Goal: Check status: Check status

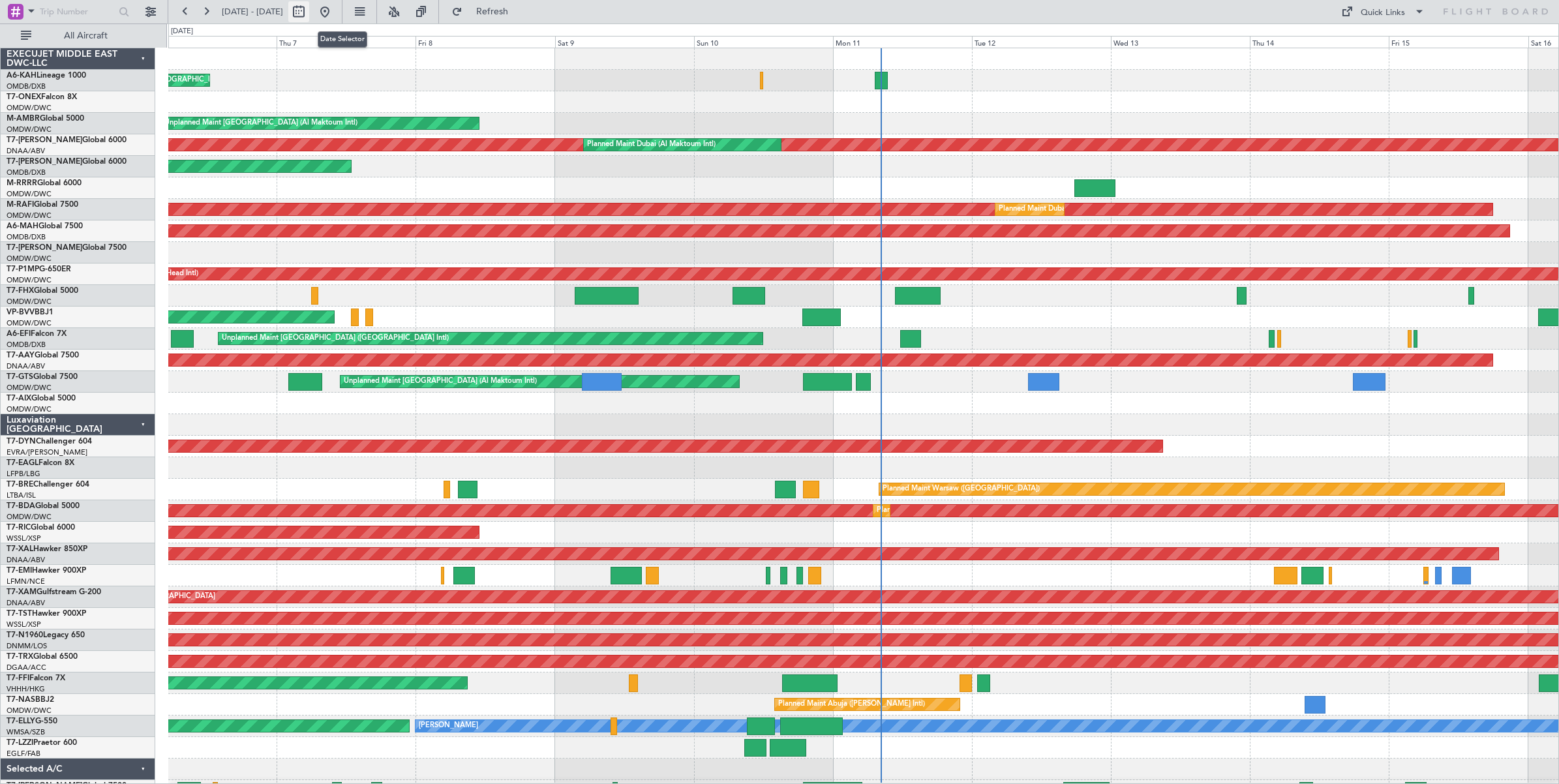
click at [309, 14] on button at bounding box center [299, 12] width 21 height 21
select select "8"
select select "2025"
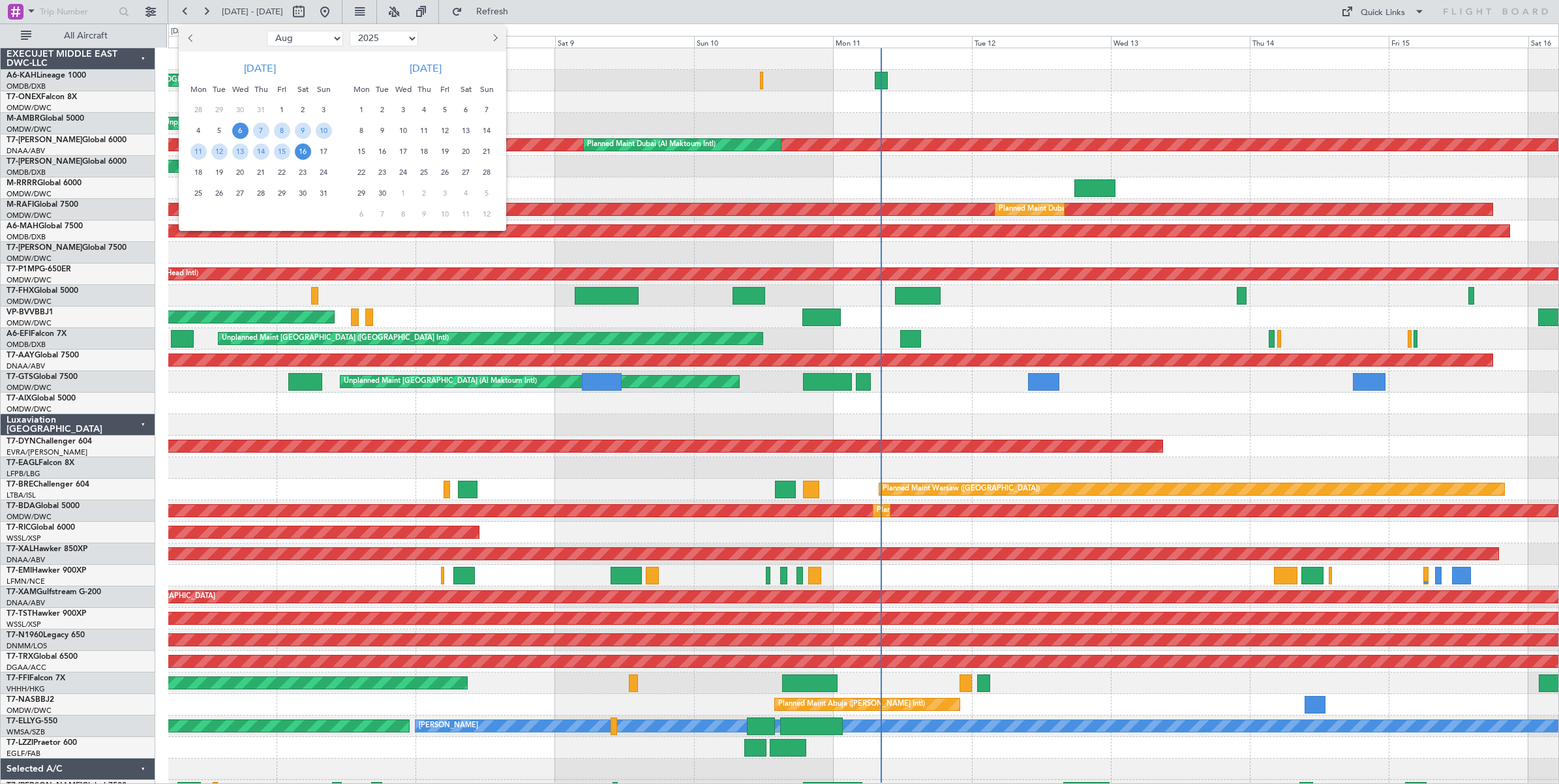
click at [628, 80] on div at bounding box center [779, 392] width 1559 height 784
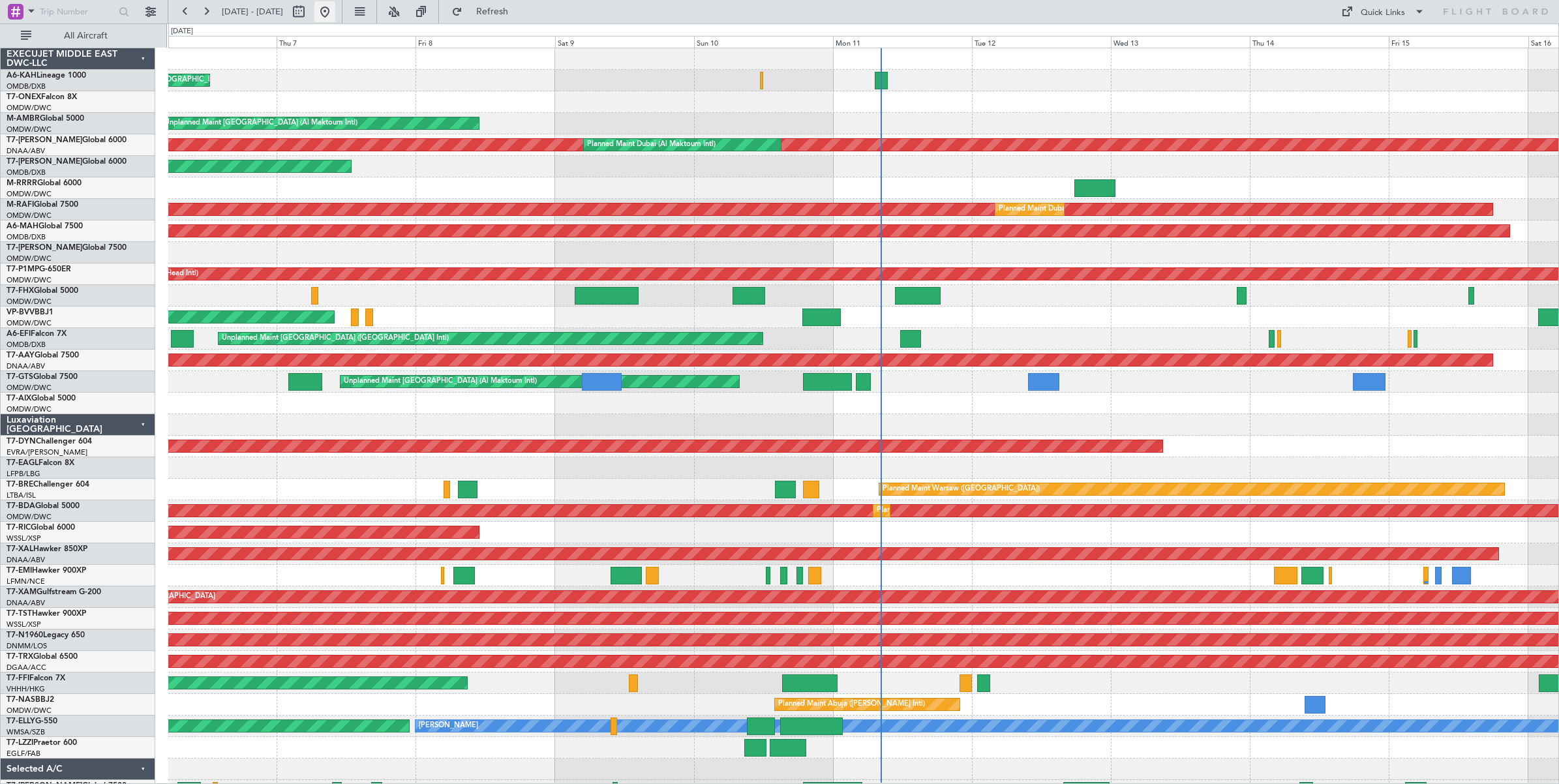
click at [335, 15] on button at bounding box center [325, 12] width 21 height 21
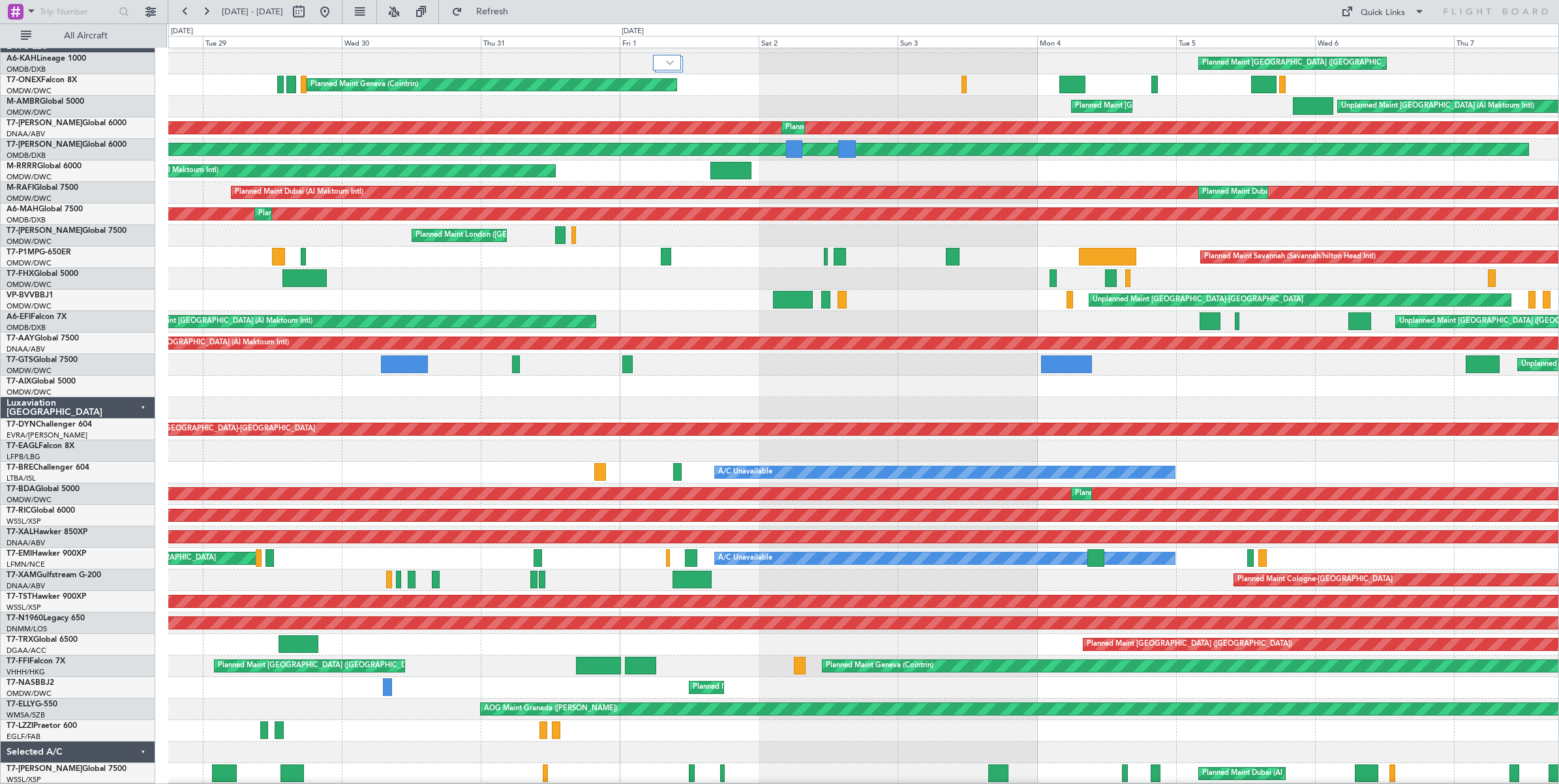
scroll to position [17, 0]
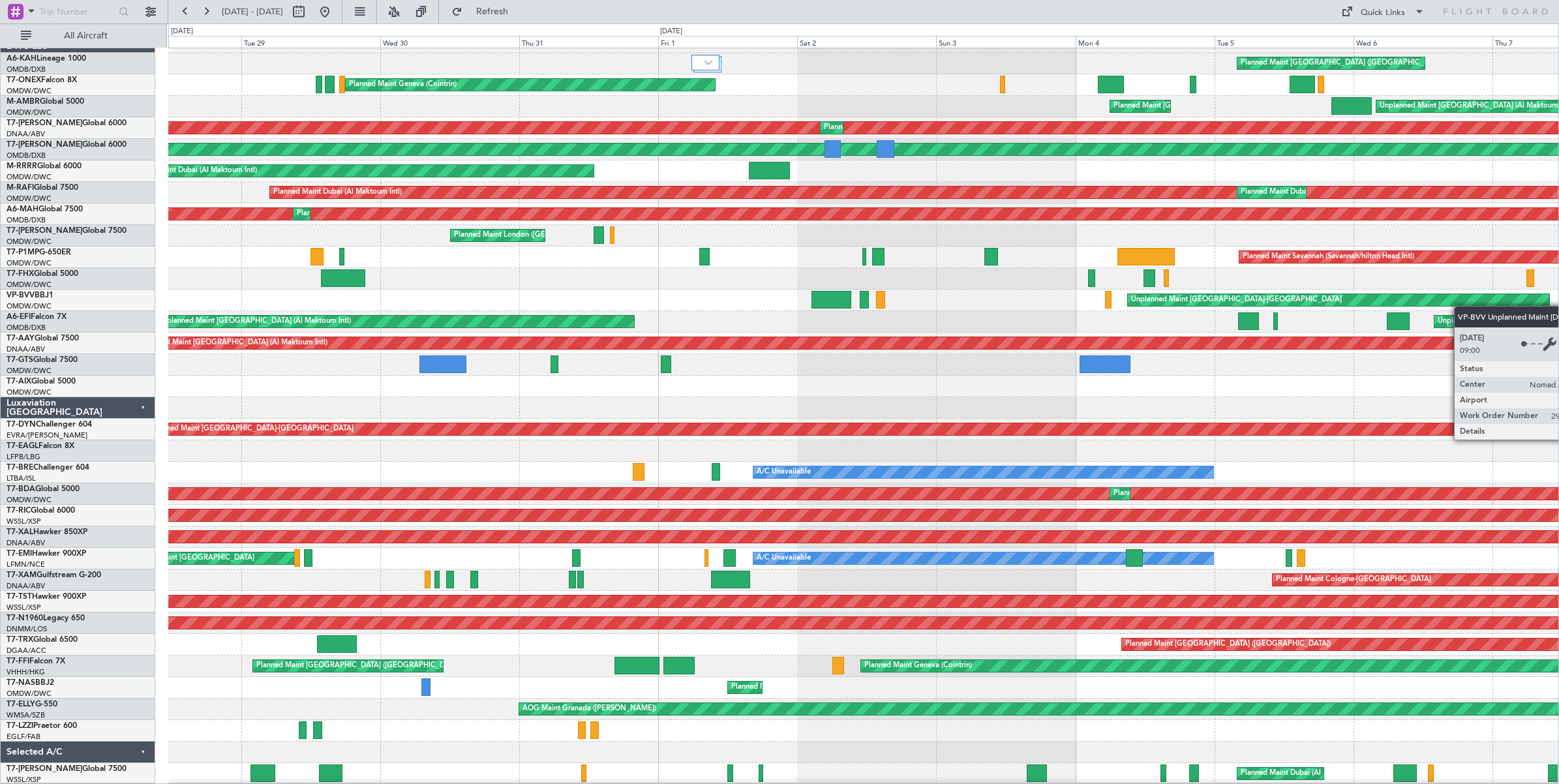
click at [1461, 306] on div "Planned Maint [GEOGRAPHIC_DATA] ([GEOGRAPHIC_DATA]) Planned Maint Geneva ([GEOG…" at bounding box center [863, 408] width 1390 height 753
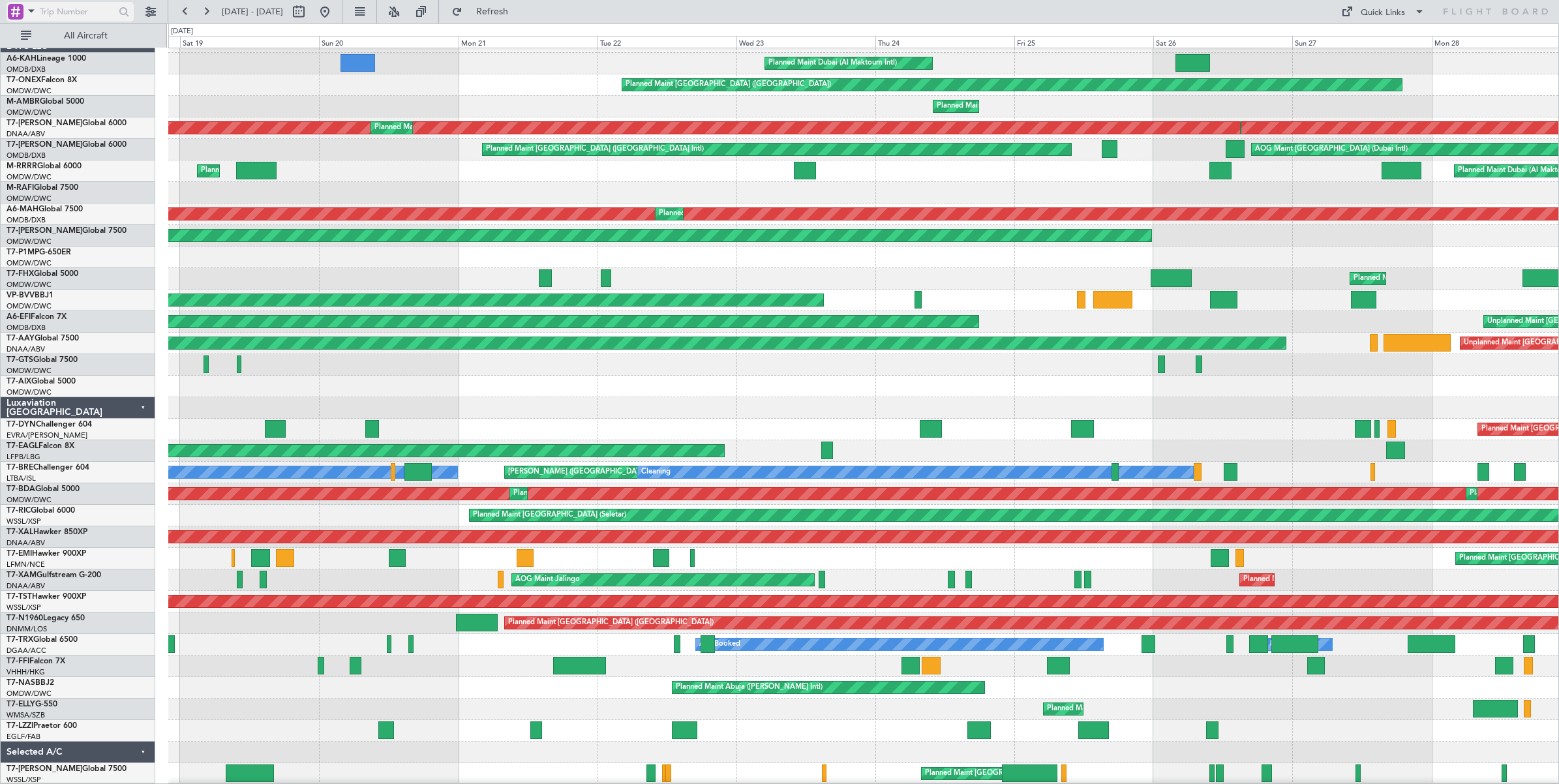
click at [34, 12] on span at bounding box center [31, 10] width 15 height 16
click at [52, 80] on span "A/C (Reg. or Type)" at bounding box center [66, 81] width 73 height 13
click at [57, 10] on input "text" at bounding box center [77, 12] width 75 height 20
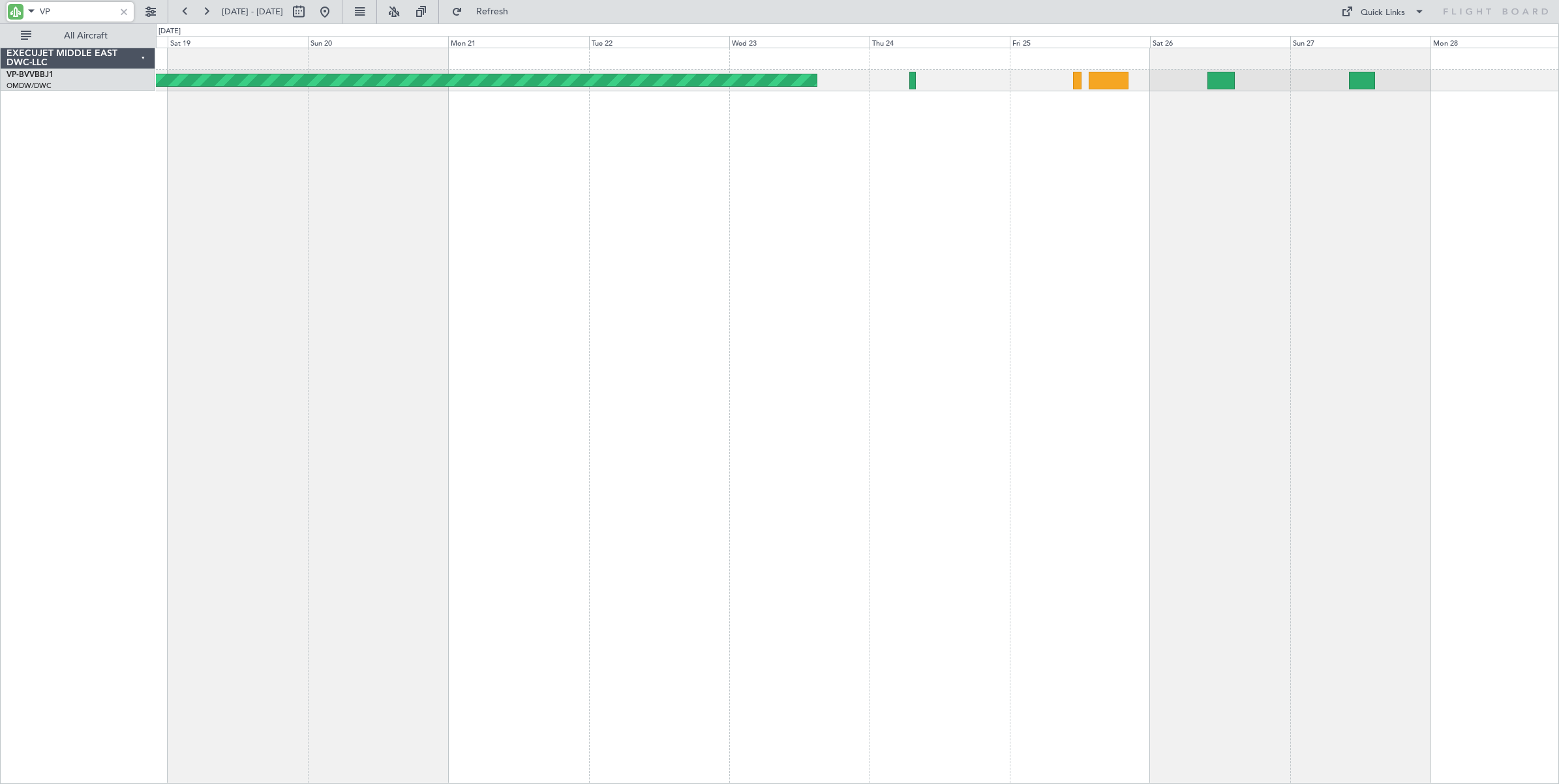
scroll to position [0, 0]
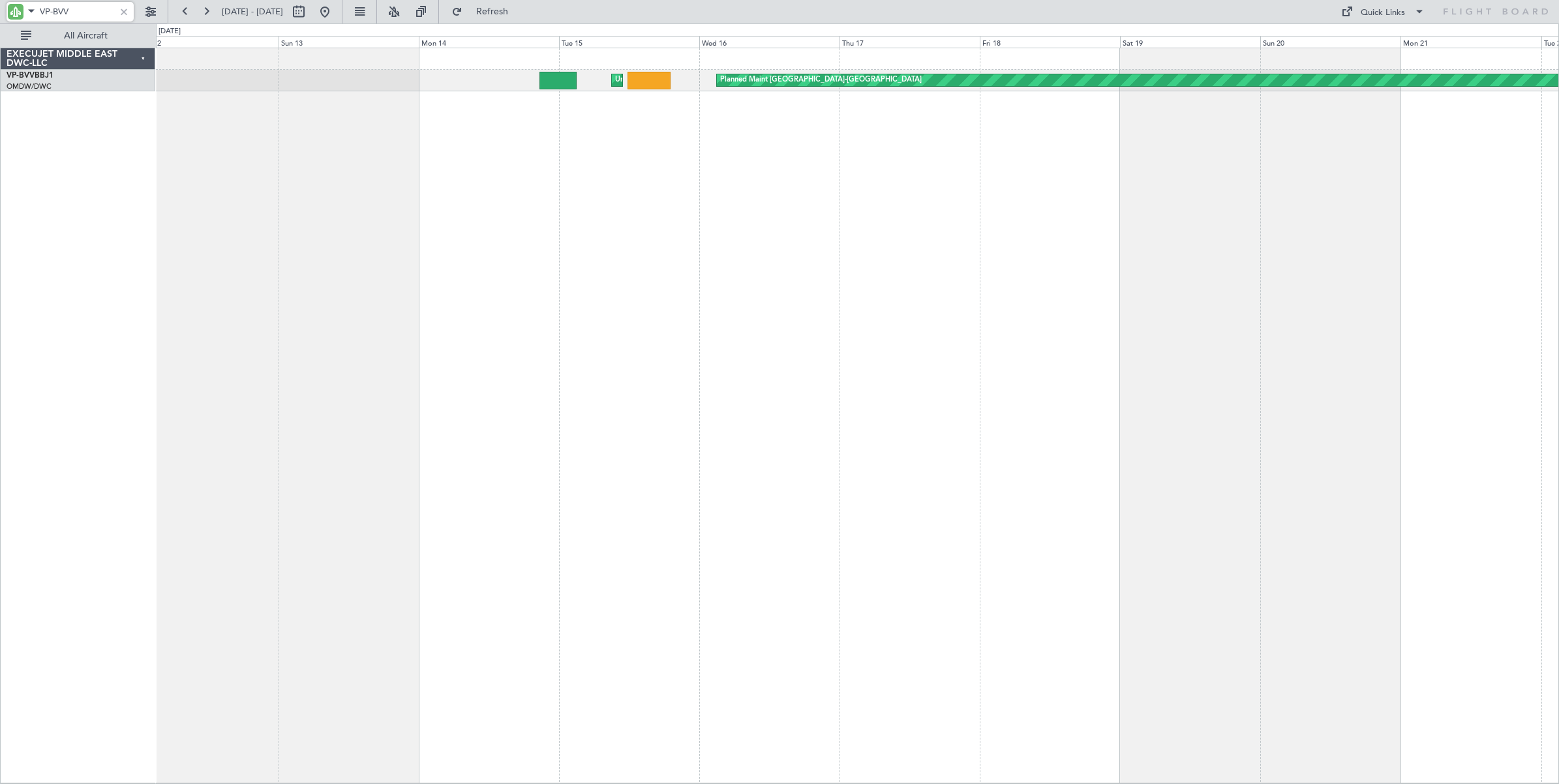
click at [1485, 182] on div "Planned Maint [GEOGRAPHIC_DATA]-[GEOGRAPHIC_DATA] Unplanned Maint [GEOGRAPHIC_D…" at bounding box center [857, 415] width 1403 height 736
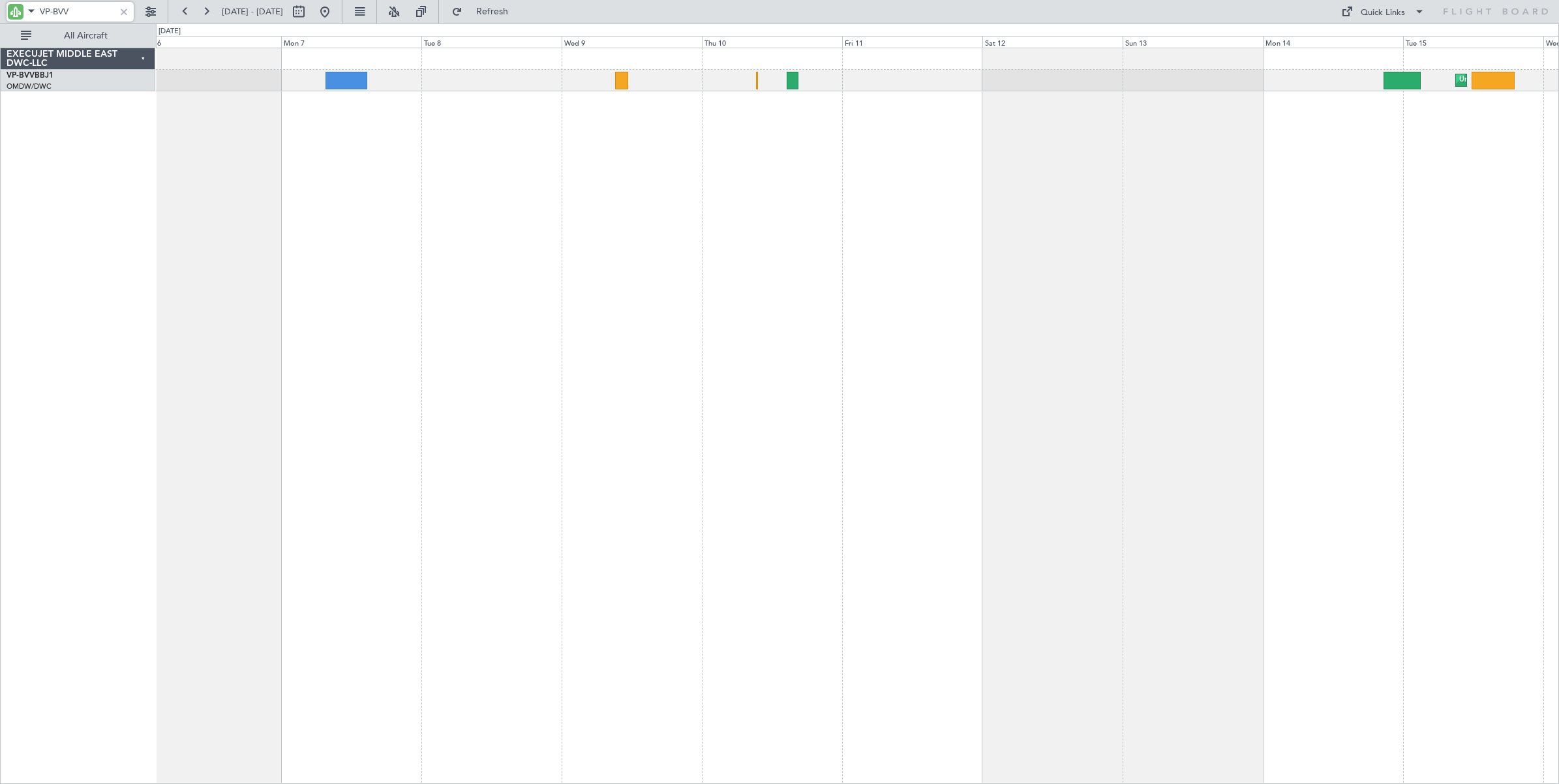
click at [775, 284] on div "Unplanned Maint [GEOGRAPHIC_DATA] (Al Maktoum Intl) Planned Maint [GEOGRAPHIC_D…" at bounding box center [857, 415] width 1403 height 737
type input "VP-BVV"
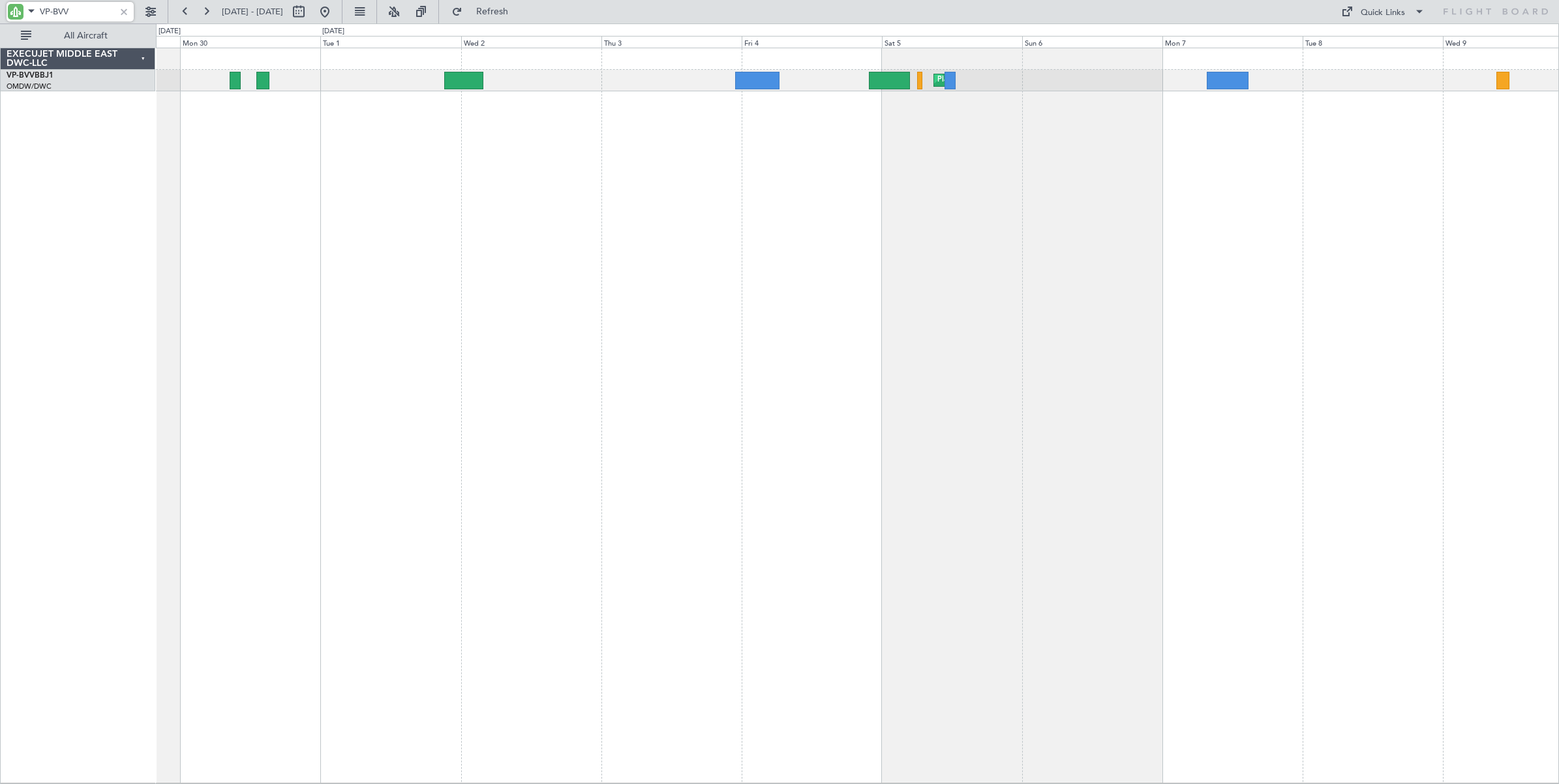
click at [1221, 307] on div "Planned Maint Genoa (Sestri) [GEOGRAPHIC_DATA] ([GEOGRAPHIC_DATA])" at bounding box center [857, 415] width 1403 height 736
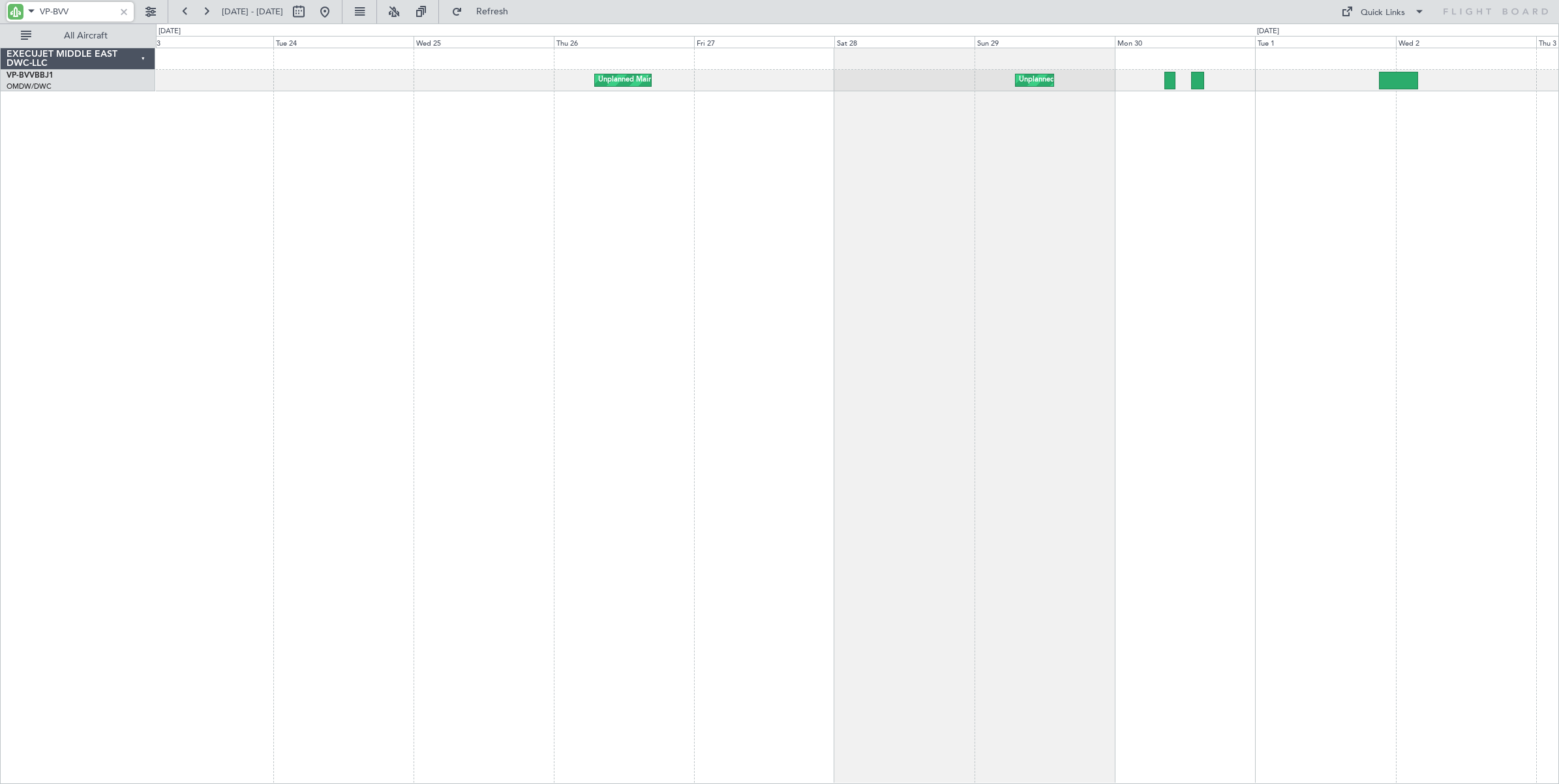
click at [1160, 305] on div "Unplanned Maint Nice ([GEOGRAPHIC_DATA]) [GEOGRAPHIC_DATA] ([GEOGRAPHIC_DATA]) …" at bounding box center [857, 415] width 1403 height 737
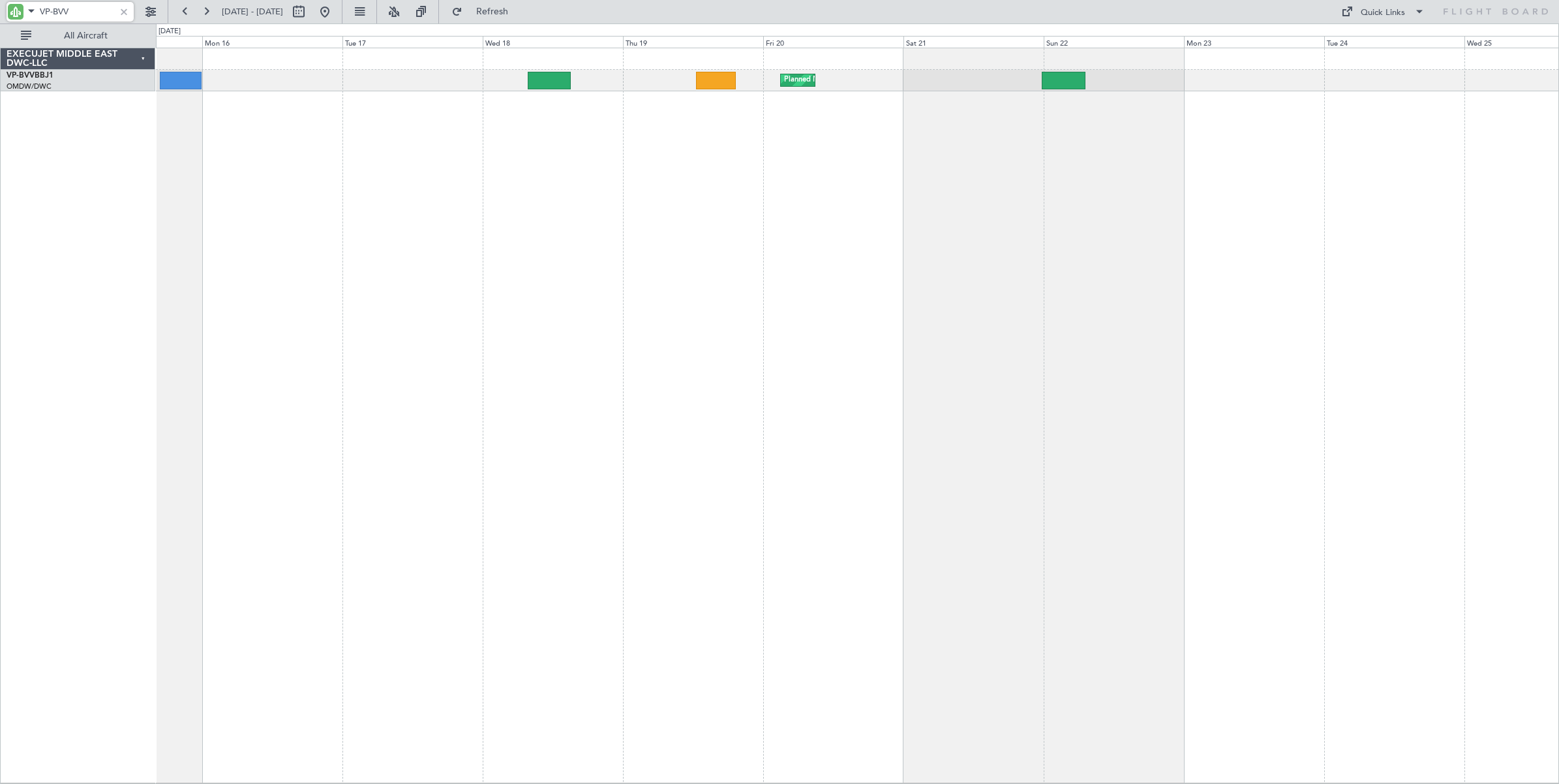
click at [1305, 290] on div "Planned Maint Dubai (Al Maktoum Intl) Planned Maint [GEOGRAPHIC_DATA] (Al Makto…" at bounding box center [857, 415] width 1403 height 736
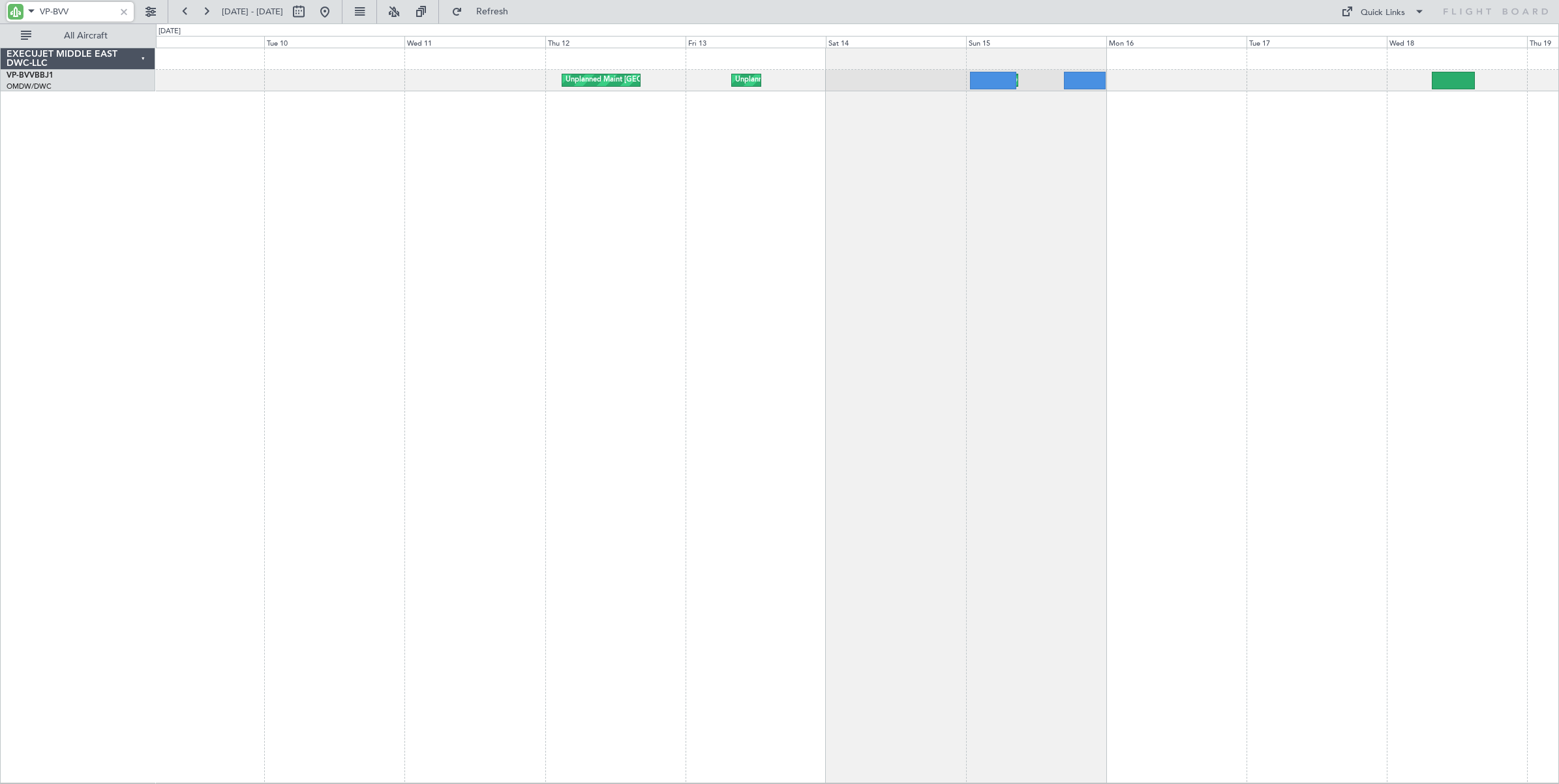
click at [1190, 255] on div "Planned Maint Dubai (Al Maktoum Intl) Unplanned Maint [GEOGRAPHIC_DATA] (Al Mak…" at bounding box center [857, 415] width 1403 height 736
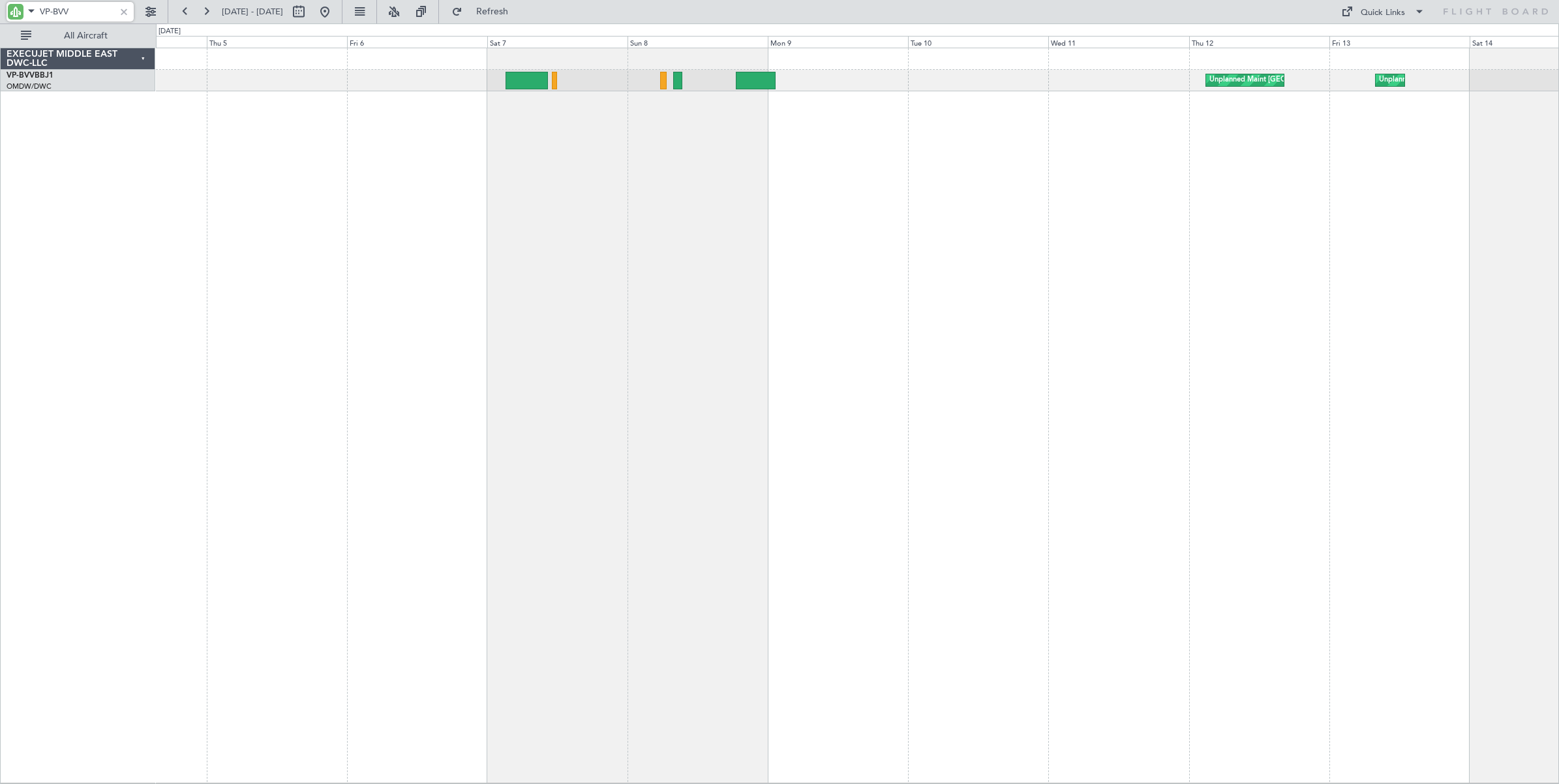
click at [943, 206] on div "Unplanned Maint [GEOGRAPHIC_DATA] (Al Maktoum Intl) Unplanned Maint [GEOGRAPHIC…" at bounding box center [857, 415] width 1403 height 736
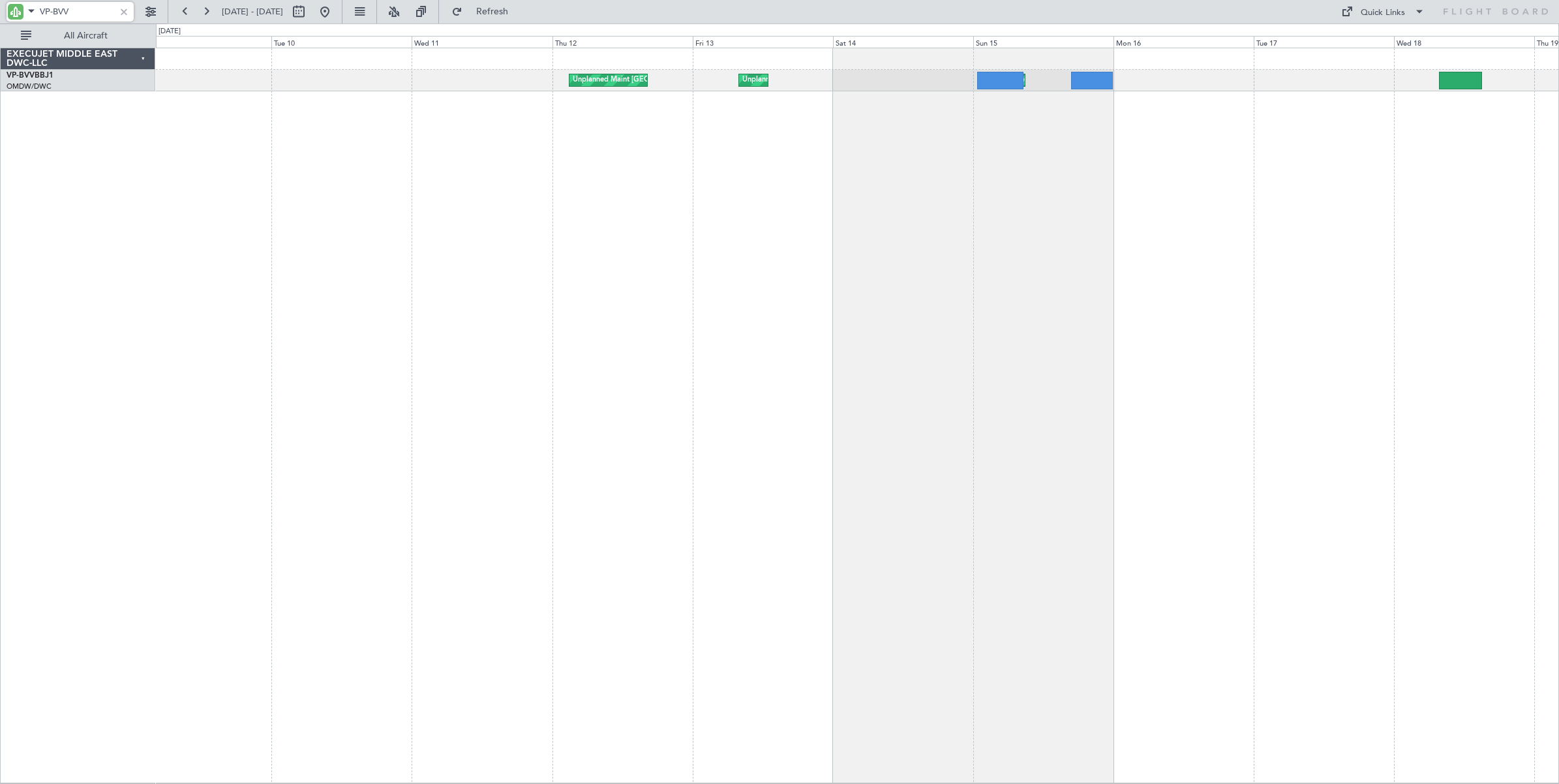
click at [522, 240] on div "Unplanned Maint [GEOGRAPHIC_DATA] (Al Maktoum Intl) Unplanned Maint [GEOGRAPHIC…" at bounding box center [857, 415] width 1403 height 736
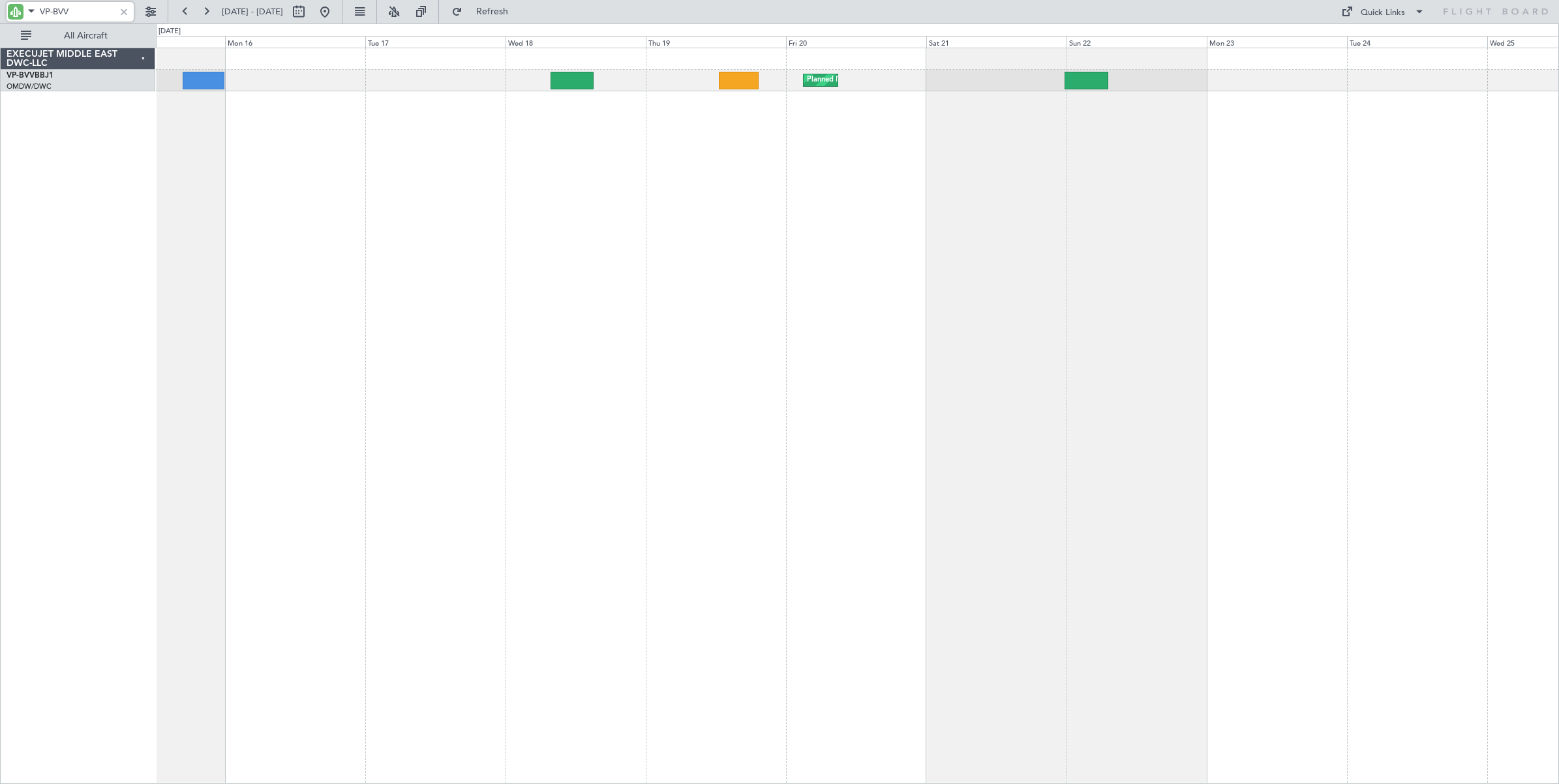
click at [418, 216] on div "Planned Maint Dubai (Al Maktoum Intl) Unplanned Maint [GEOGRAPHIC_DATA] (Al Mak…" at bounding box center [857, 415] width 1403 height 737
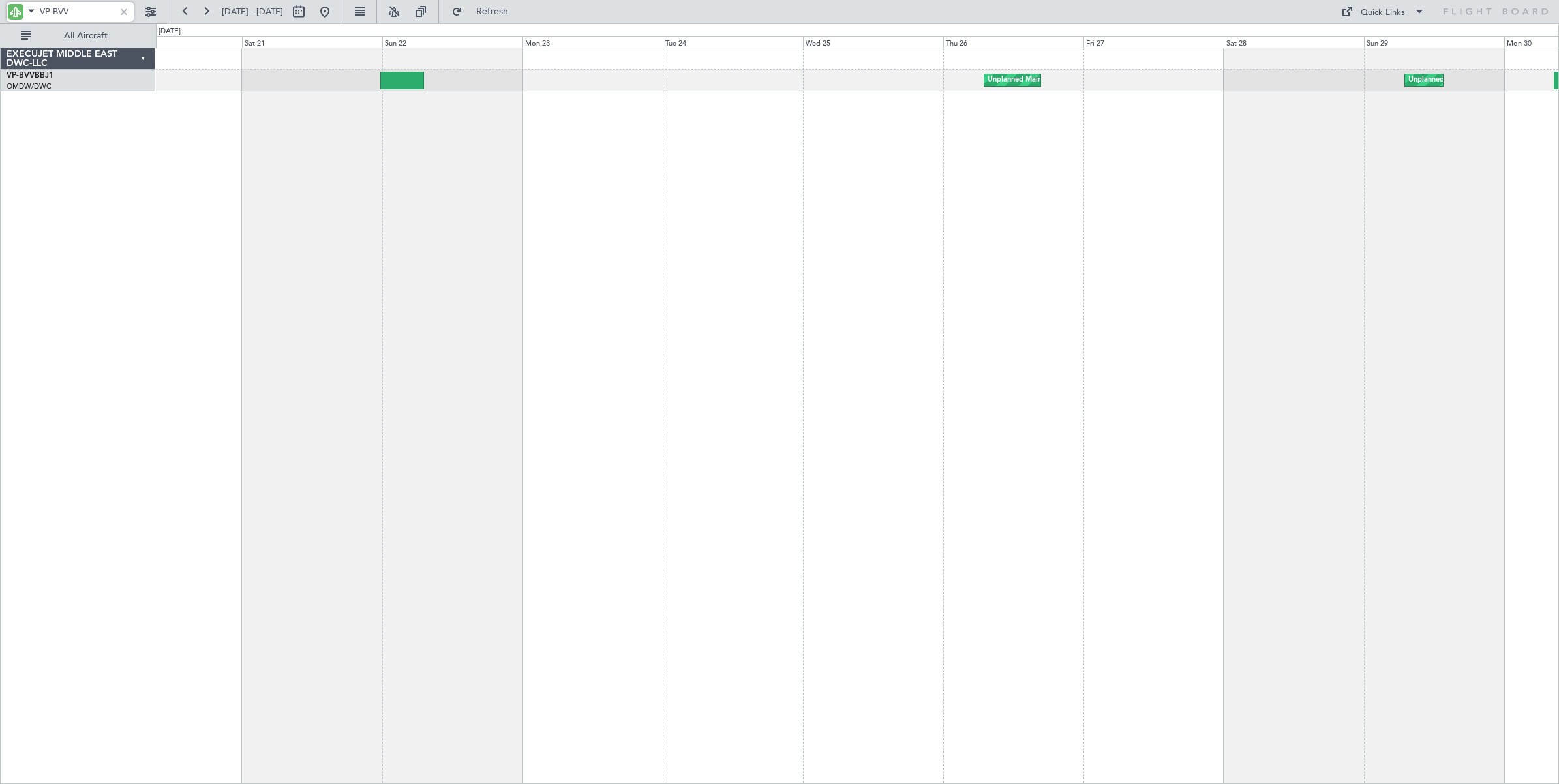
click at [660, 214] on div "Unplanned Maint Nice ([GEOGRAPHIC_DATA]) [GEOGRAPHIC_DATA] ([GEOGRAPHIC_DATA]) …" at bounding box center [857, 415] width 1403 height 737
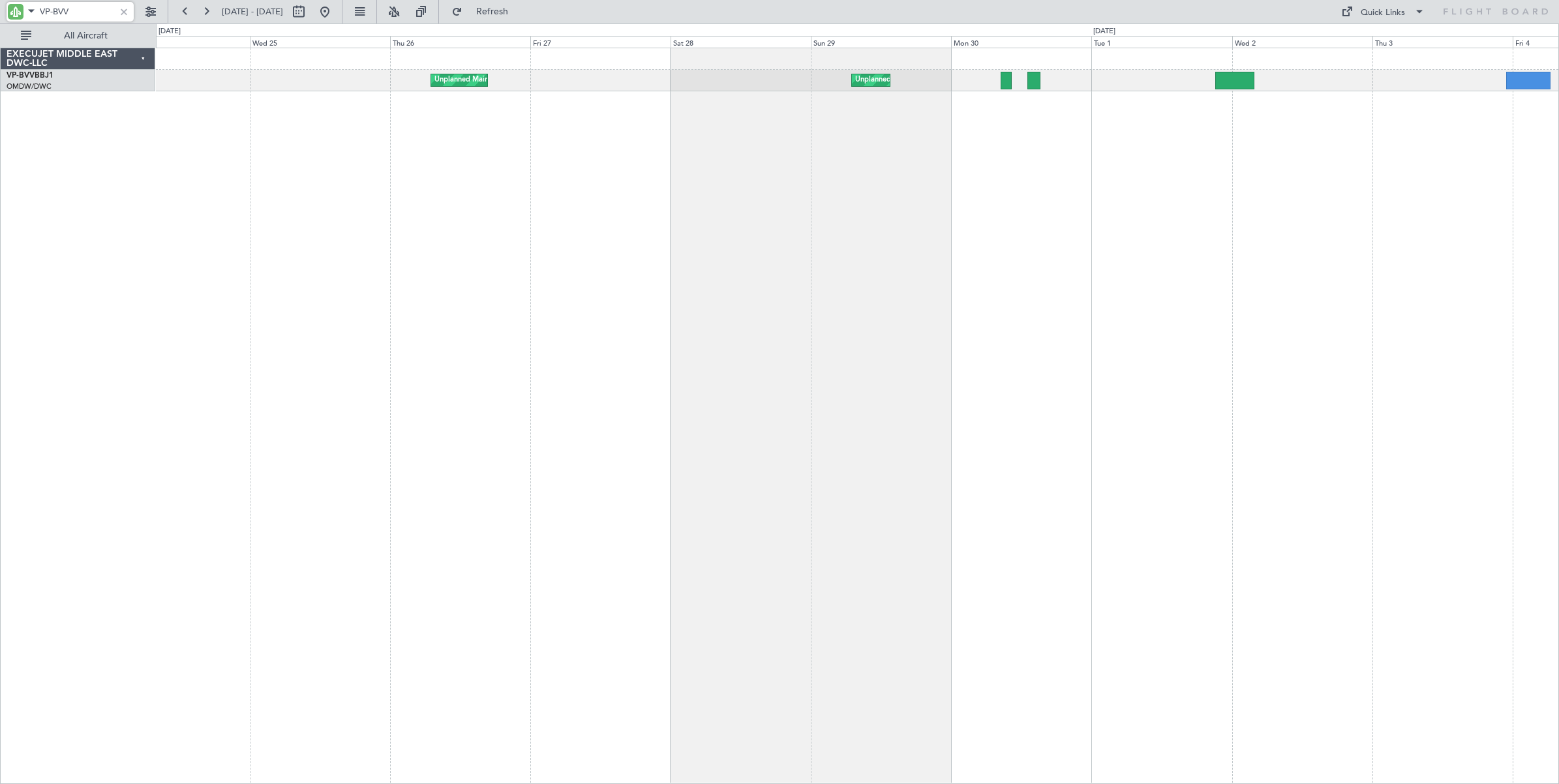
click at [609, 249] on div "Unplanned Maint Nice ([GEOGRAPHIC_DATA]) [GEOGRAPHIC_DATA] ([GEOGRAPHIC_DATA])" at bounding box center [857, 415] width 1403 height 737
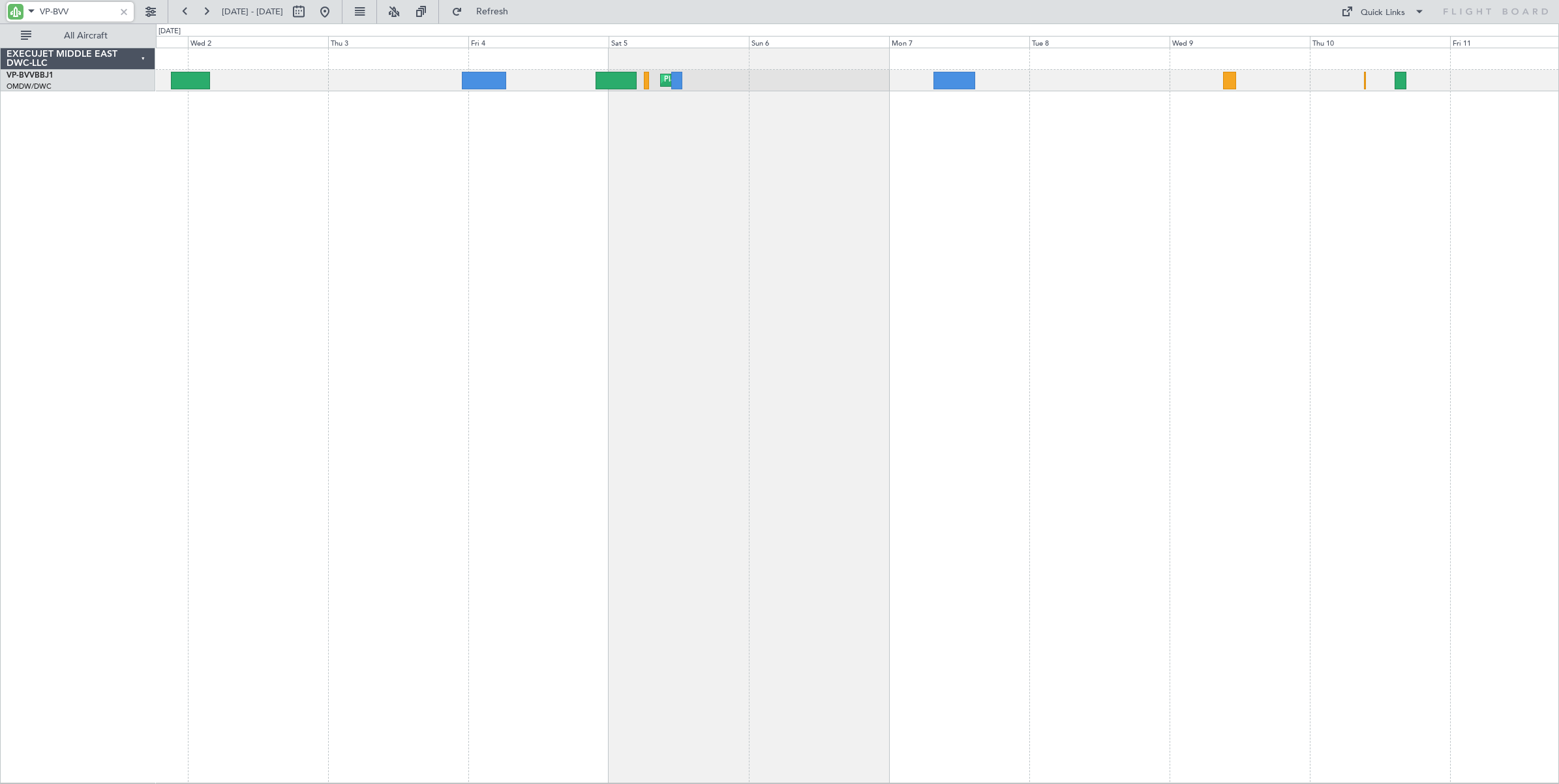
click at [429, 281] on div "Planned Maint Genoa (Sestri) [GEOGRAPHIC_DATA] ([GEOGRAPHIC_DATA])" at bounding box center [857, 415] width 1403 height 736
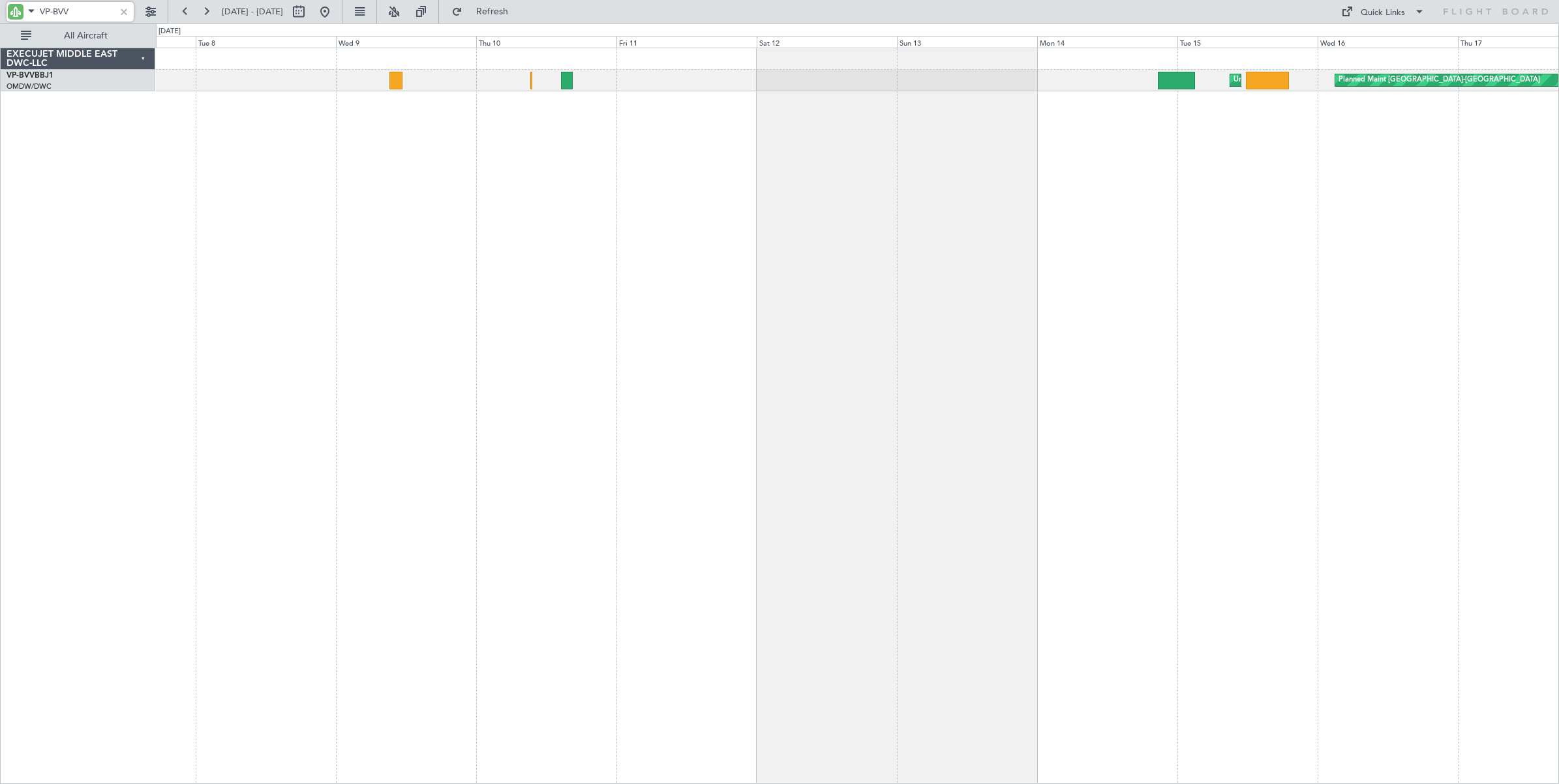
click at [427, 281] on div "Unplanned Maint [GEOGRAPHIC_DATA] (Al Maktoum Intl) Planned Maint [GEOGRAPHIC_D…" at bounding box center [857, 415] width 1403 height 737
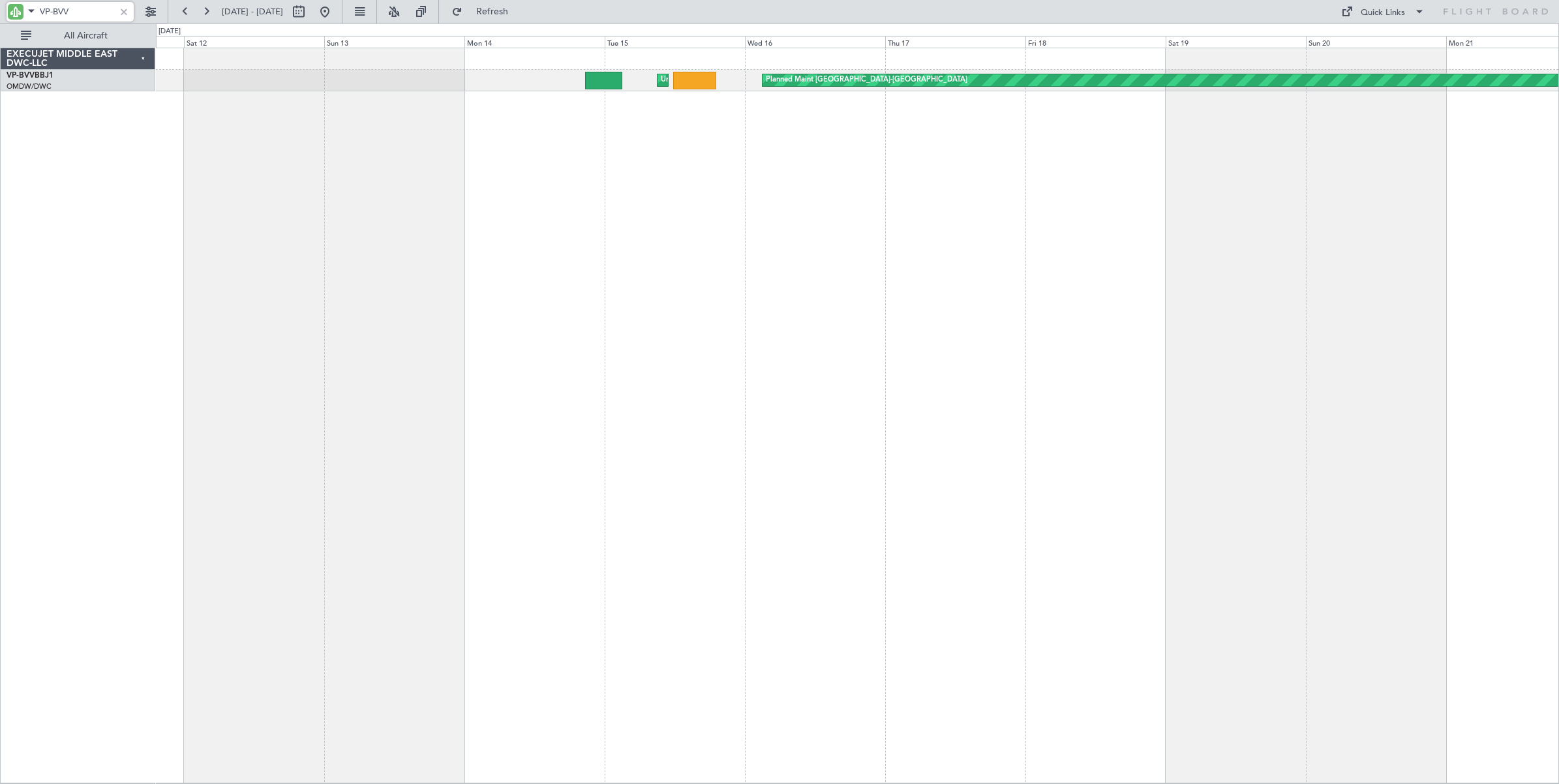
click at [777, 298] on div "Unplanned Maint [GEOGRAPHIC_DATA] (Al Maktoum Intl) Planned Maint [GEOGRAPHIC_D…" at bounding box center [857, 415] width 1403 height 736
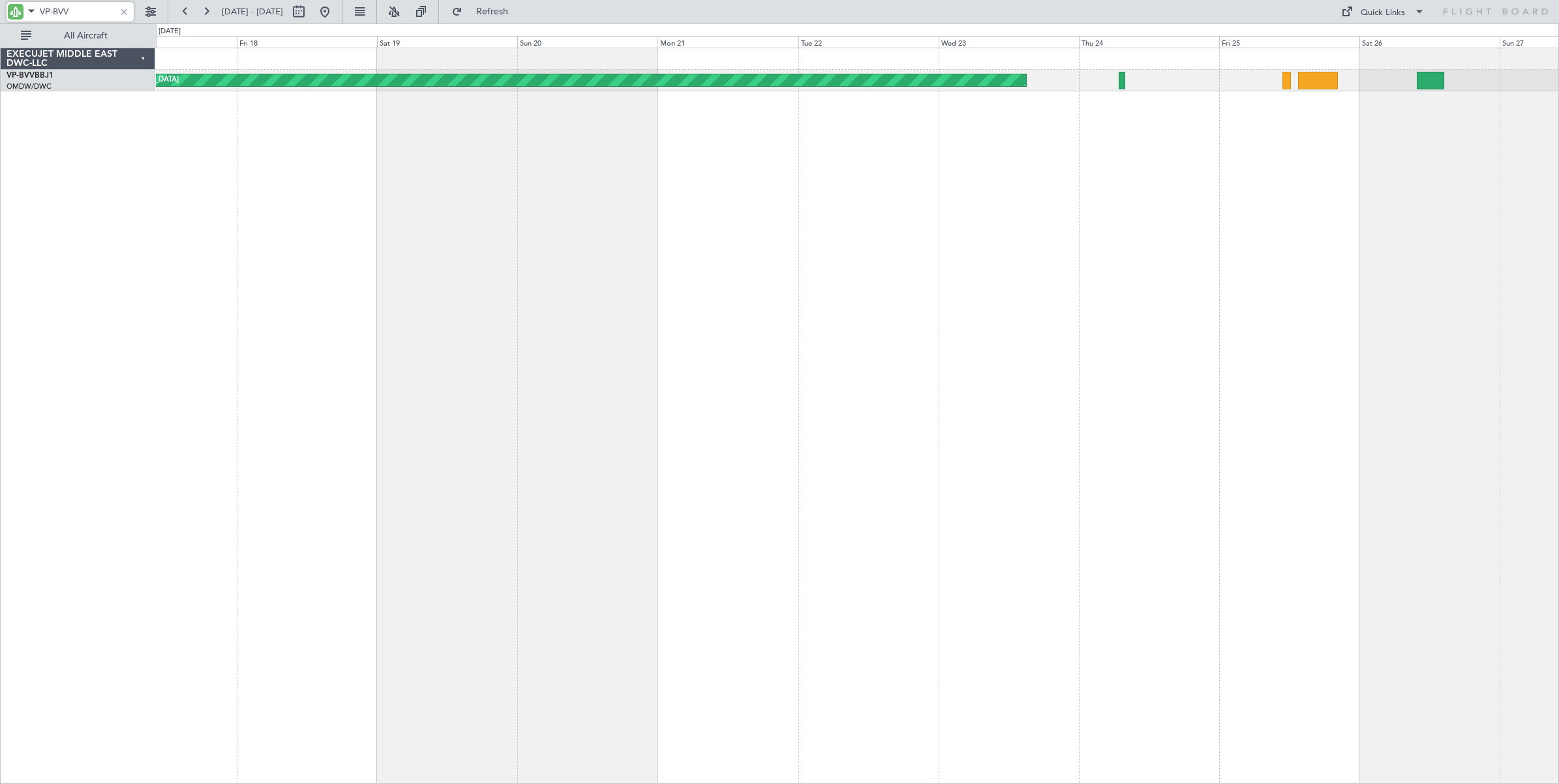
click at [545, 338] on div "Planned Maint [GEOGRAPHIC_DATA]-[GEOGRAPHIC_DATA] Unplanned Maint [GEOGRAPHIC_D…" at bounding box center [857, 415] width 1403 height 737
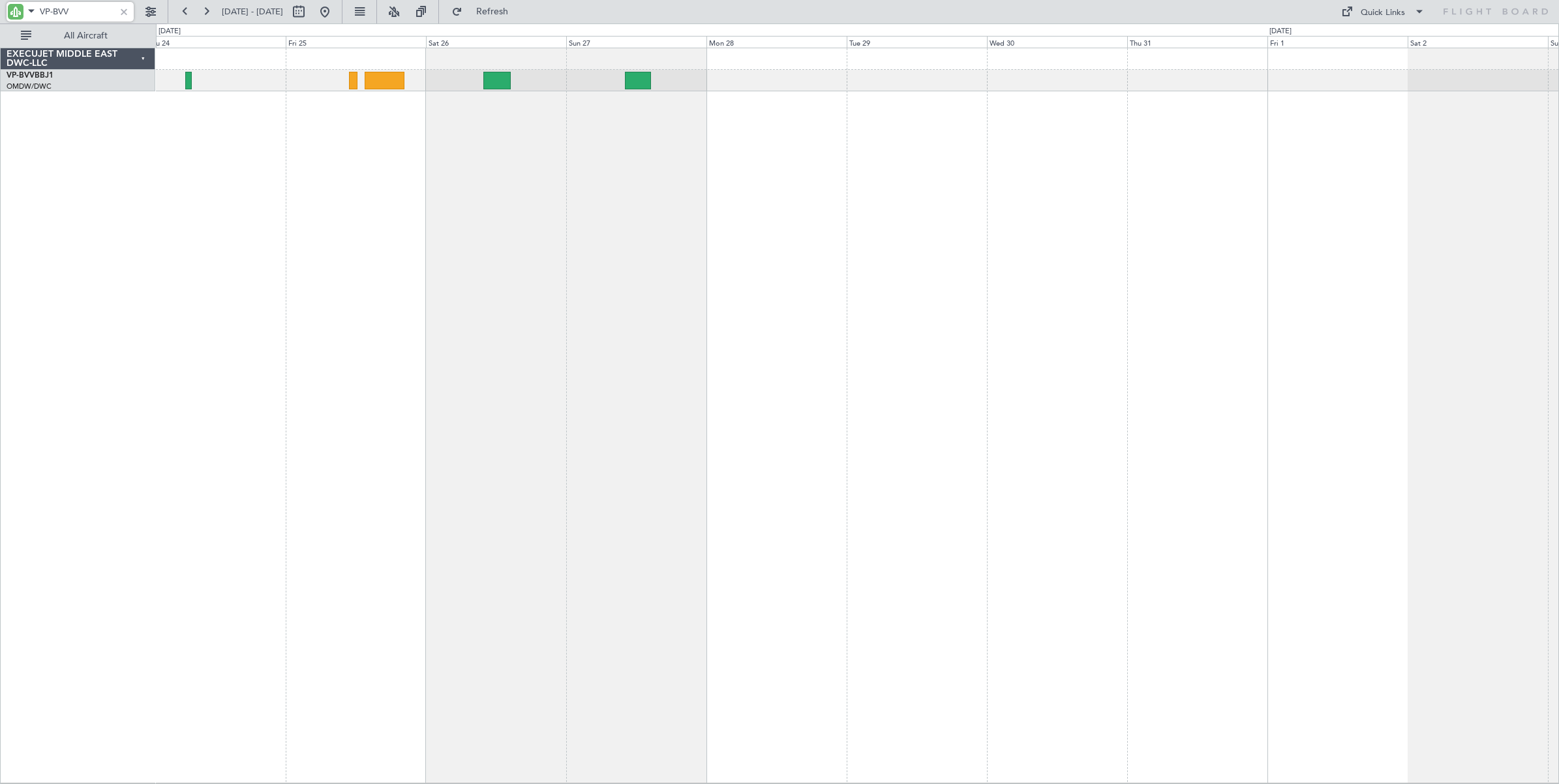
click at [478, 340] on div "Planned Maint [GEOGRAPHIC_DATA]-[GEOGRAPHIC_DATA]" at bounding box center [857, 415] width 1403 height 736
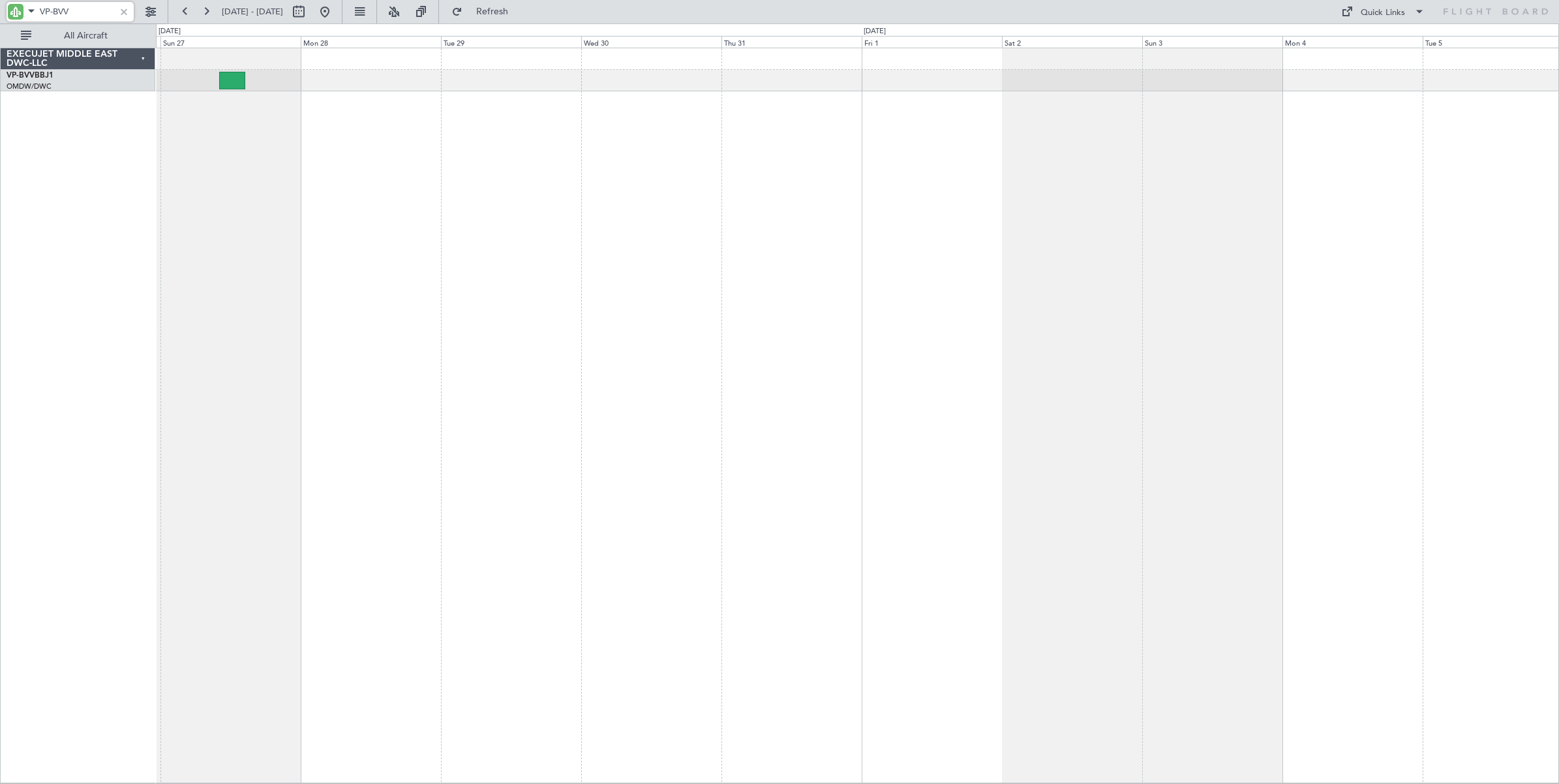
click at [372, 333] on div at bounding box center [857, 415] width 1403 height 736
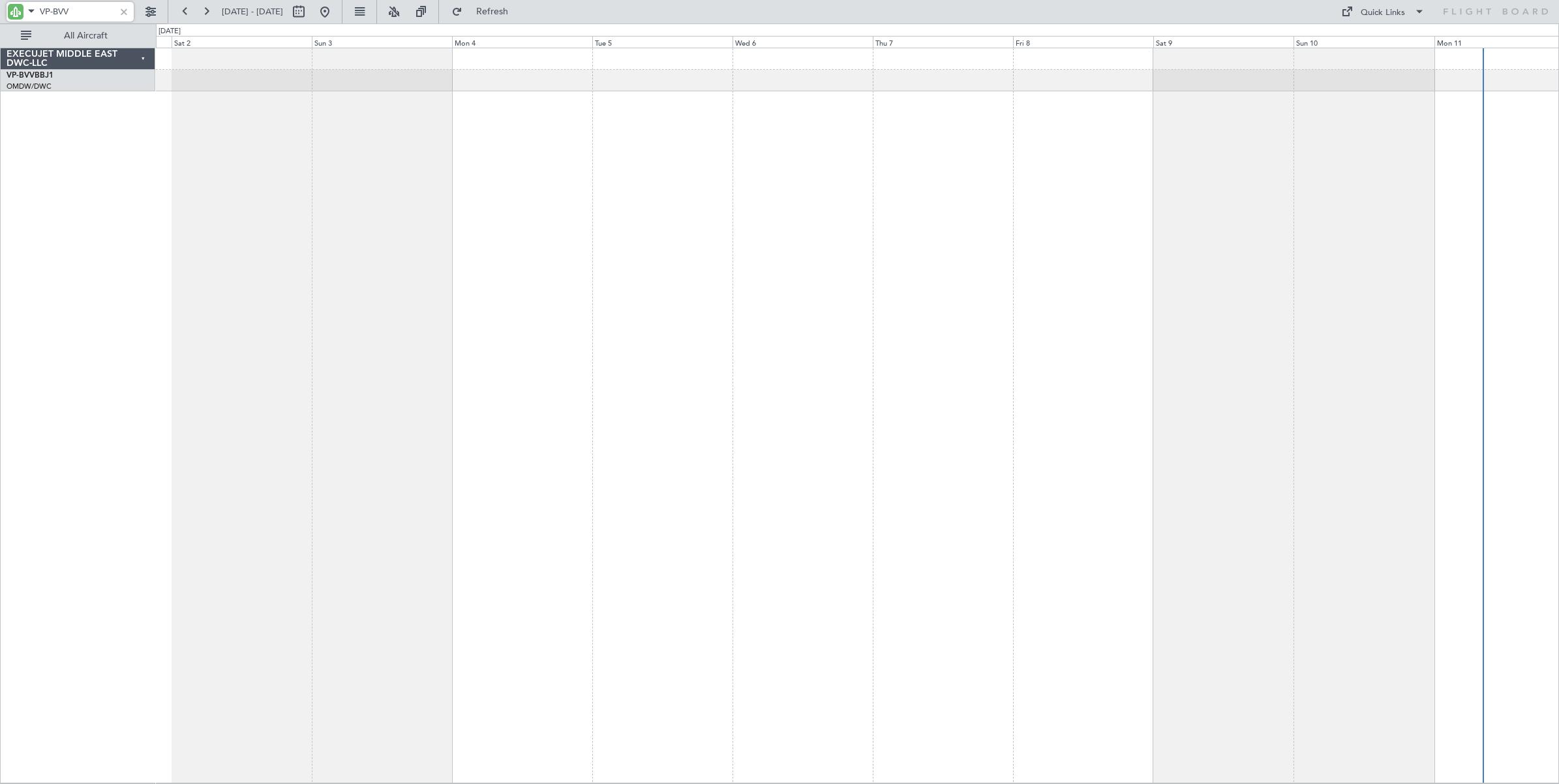
click at [438, 320] on div at bounding box center [857, 415] width 1403 height 736
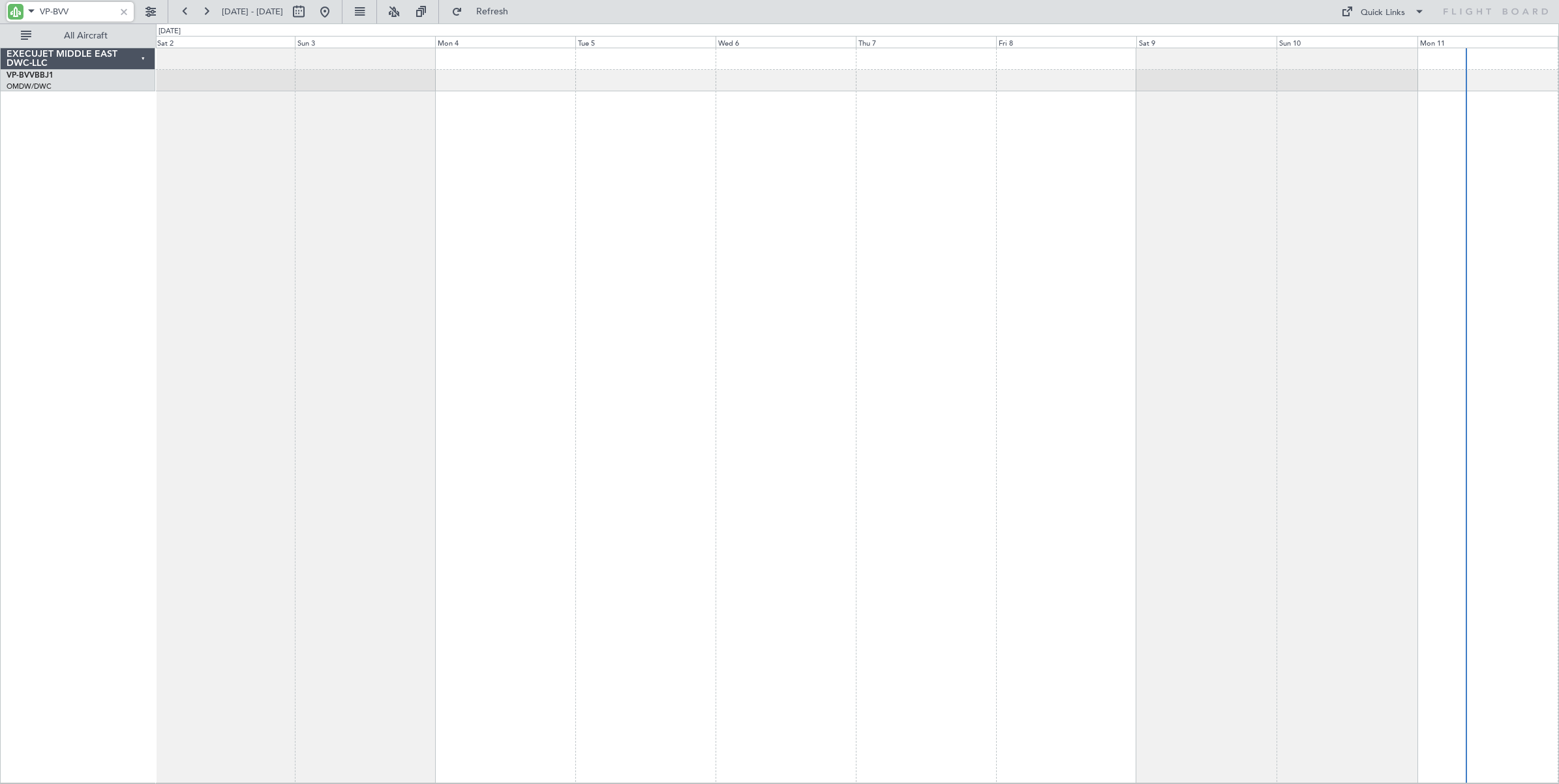
click at [439, 317] on div at bounding box center [857, 415] width 1403 height 736
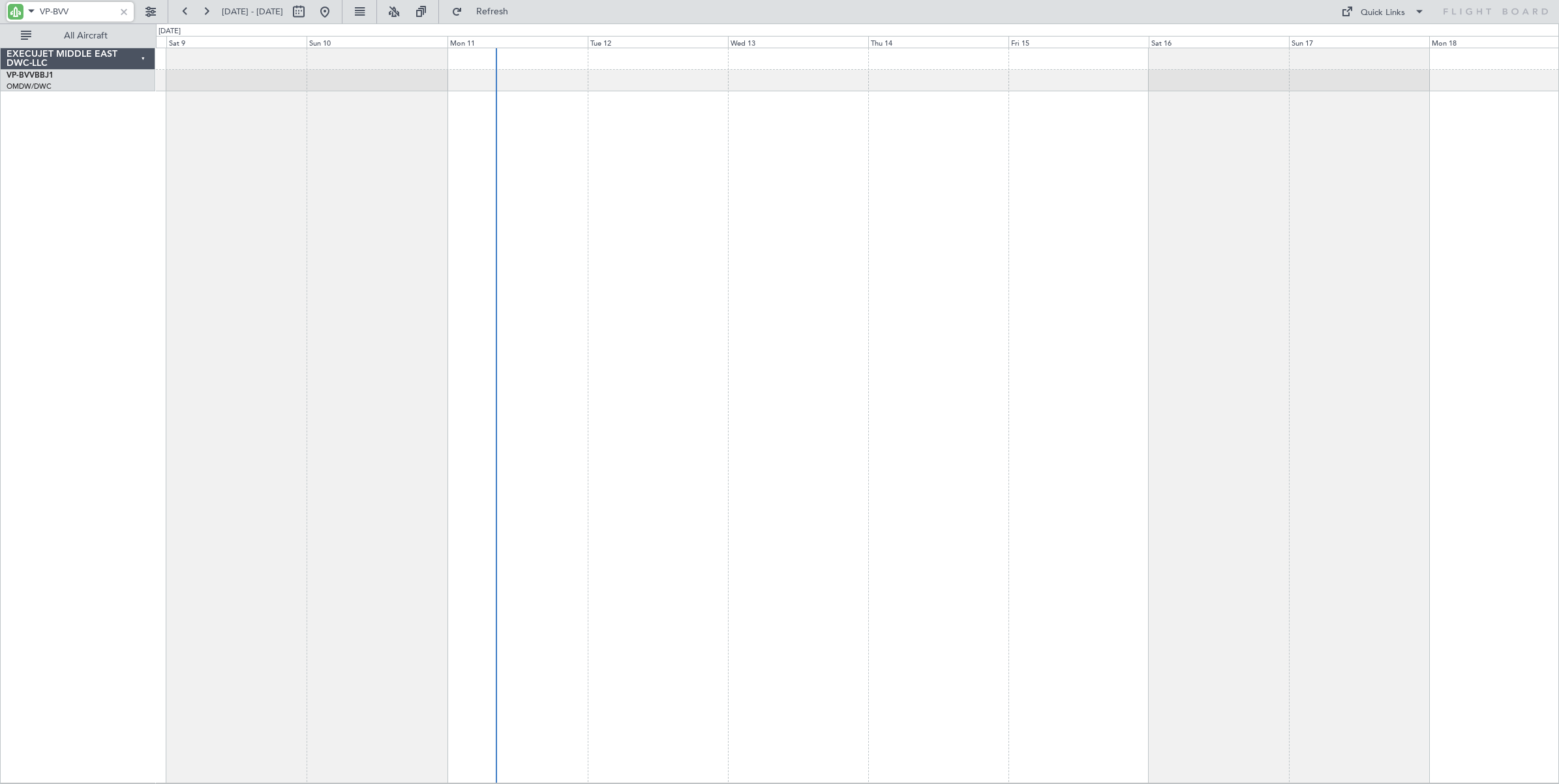
click at [450, 310] on div at bounding box center [857, 415] width 1403 height 736
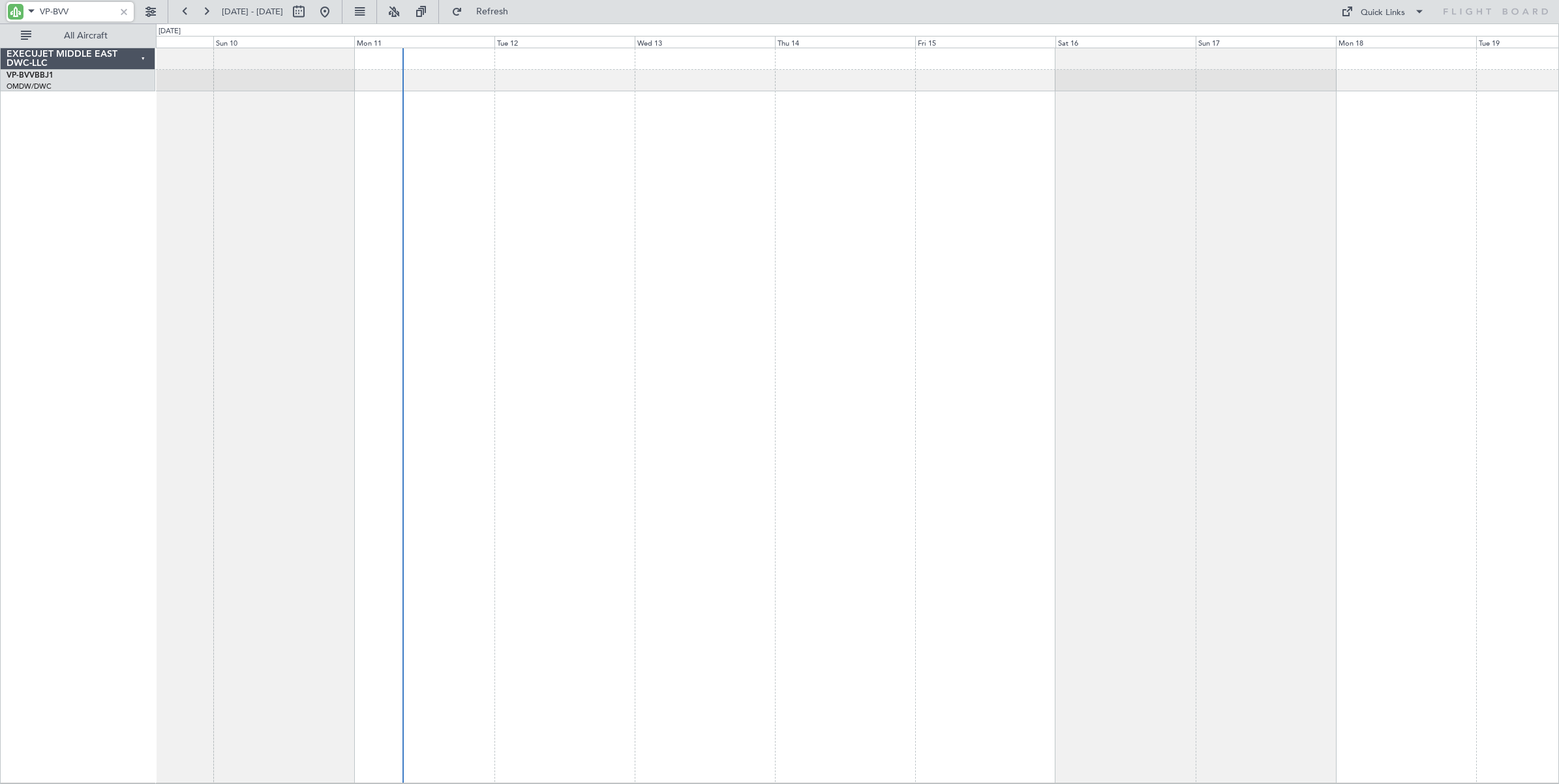
click at [1323, 337] on div at bounding box center [857, 415] width 1403 height 736
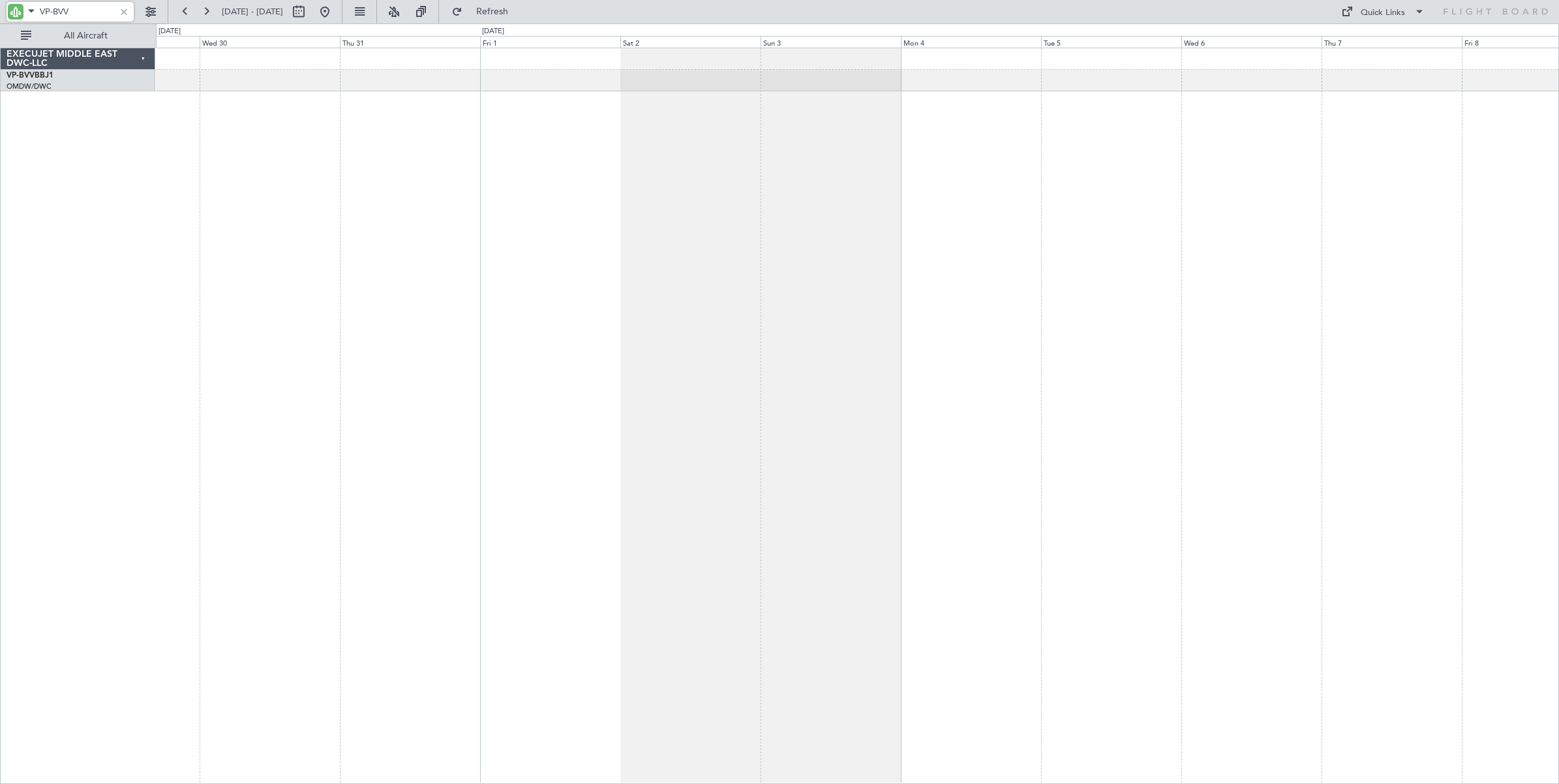
click at [1303, 353] on div at bounding box center [857, 415] width 1403 height 737
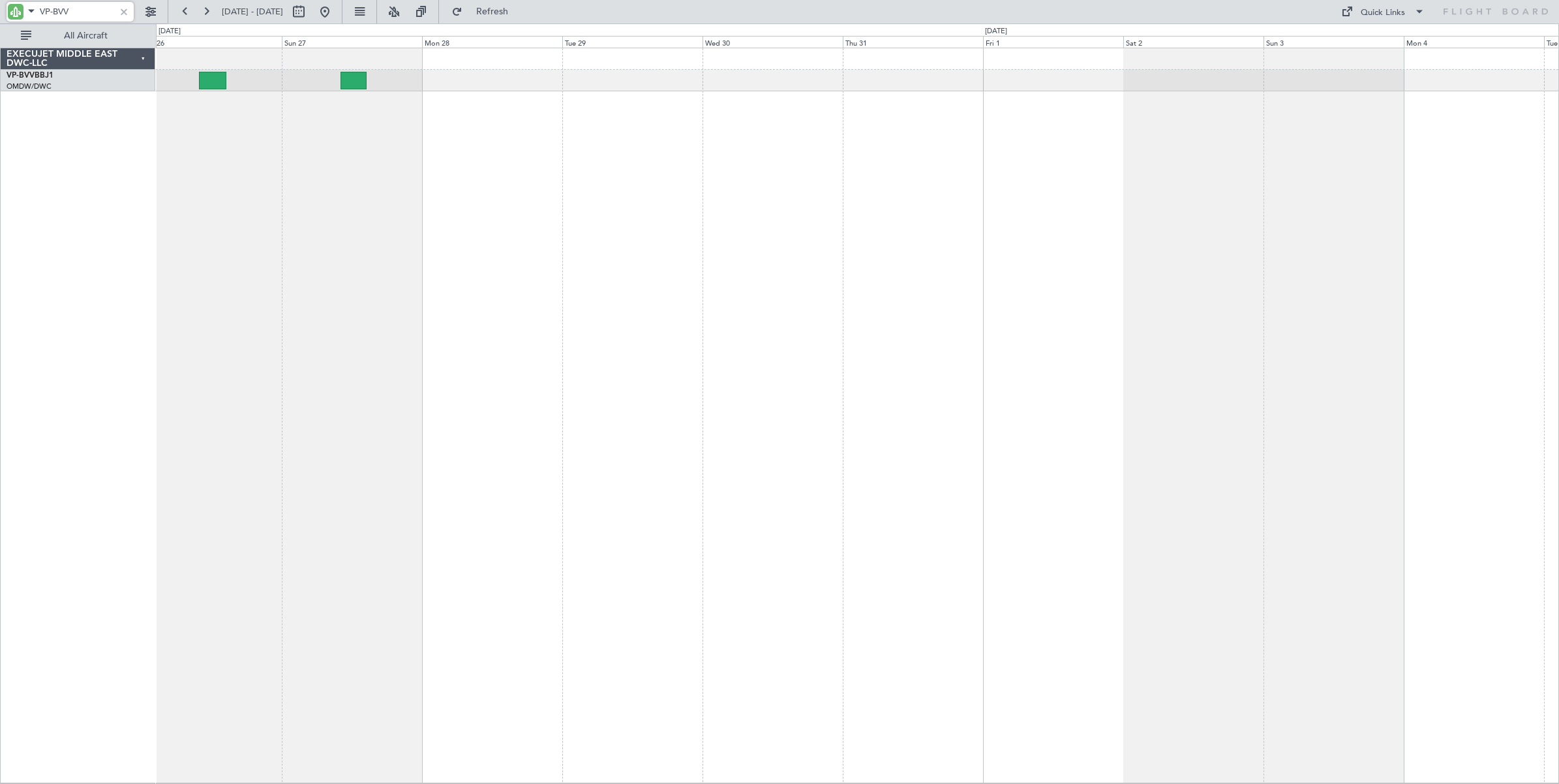
click at [1270, 377] on div "Planned Maint [GEOGRAPHIC_DATA]-[GEOGRAPHIC_DATA]" at bounding box center [857, 415] width 1403 height 736
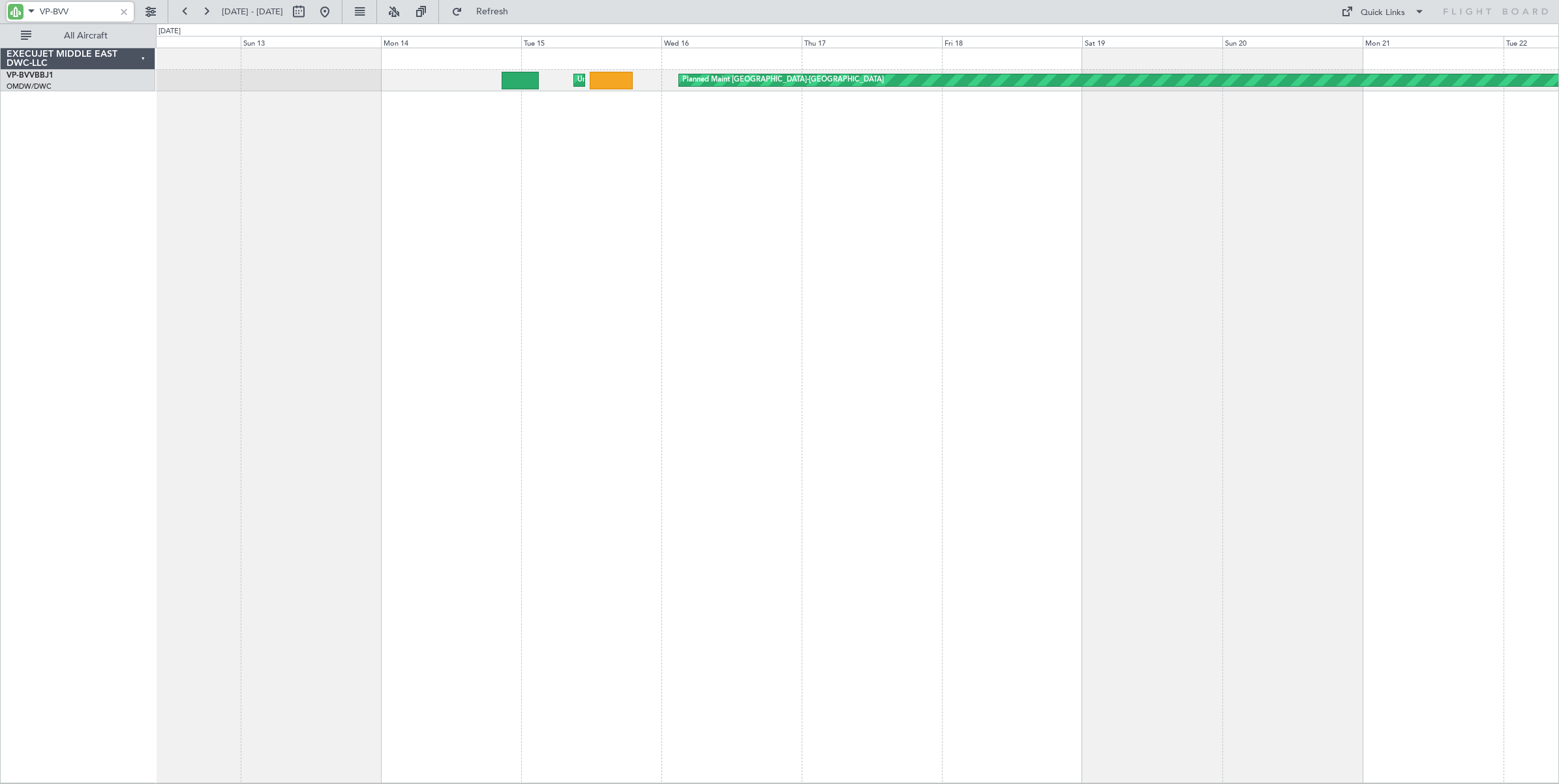
click at [1387, 217] on div "Planned Maint [GEOGRAPHIC_DATA]-[GEOGRAPHIC_DATA] Unplanned Maint [GEOGRAPHIC_D…" at bounding box center [857, 415] width 1403 height 736
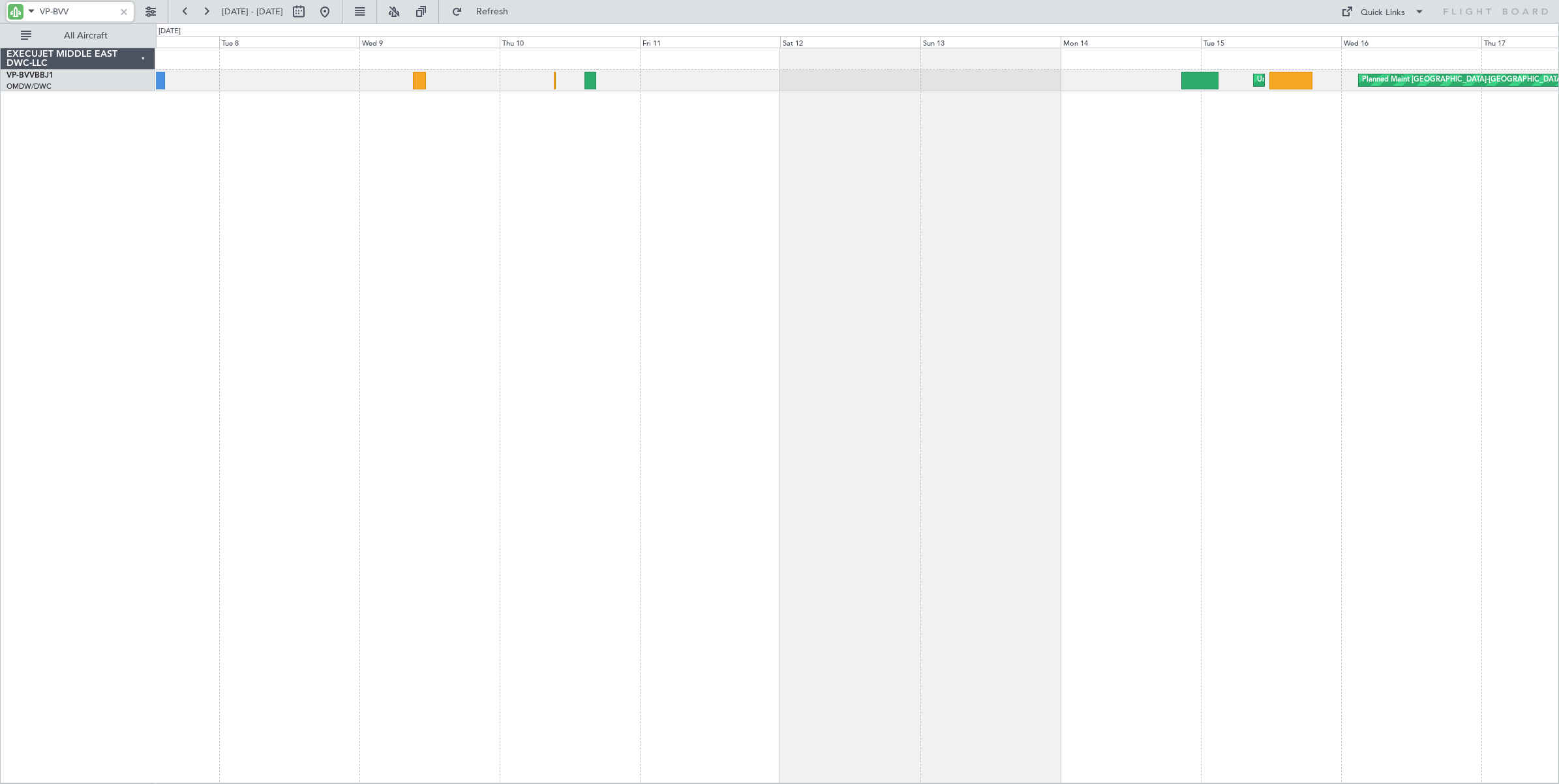
click at [1087, 203] on div "Planned Maint [GEOGRAPHIC_DATA]-[GEOGRAPHIC_DATA] Unplanned Maint [GEOGRAPHIC_D…" at bounding box center [857, 415] width 1403 height 736
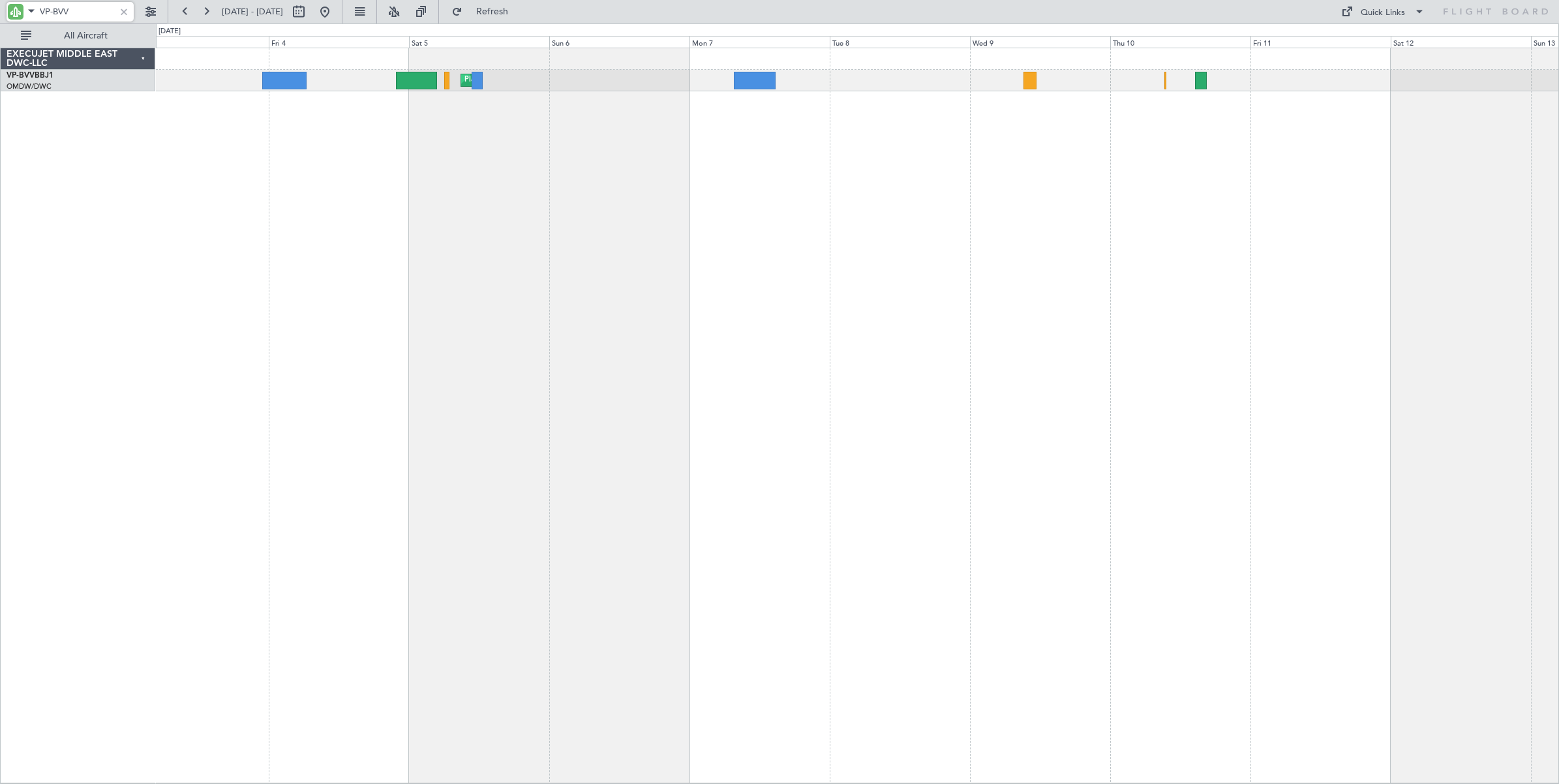
click at [1032, 201] on div "Planned Maint Genoa (Sestri) Unplanned Maint [GEOGRAPHIC_DATA] (Al Maktoum Intl)" at bounding box center [857, 415] width 1403 height 736
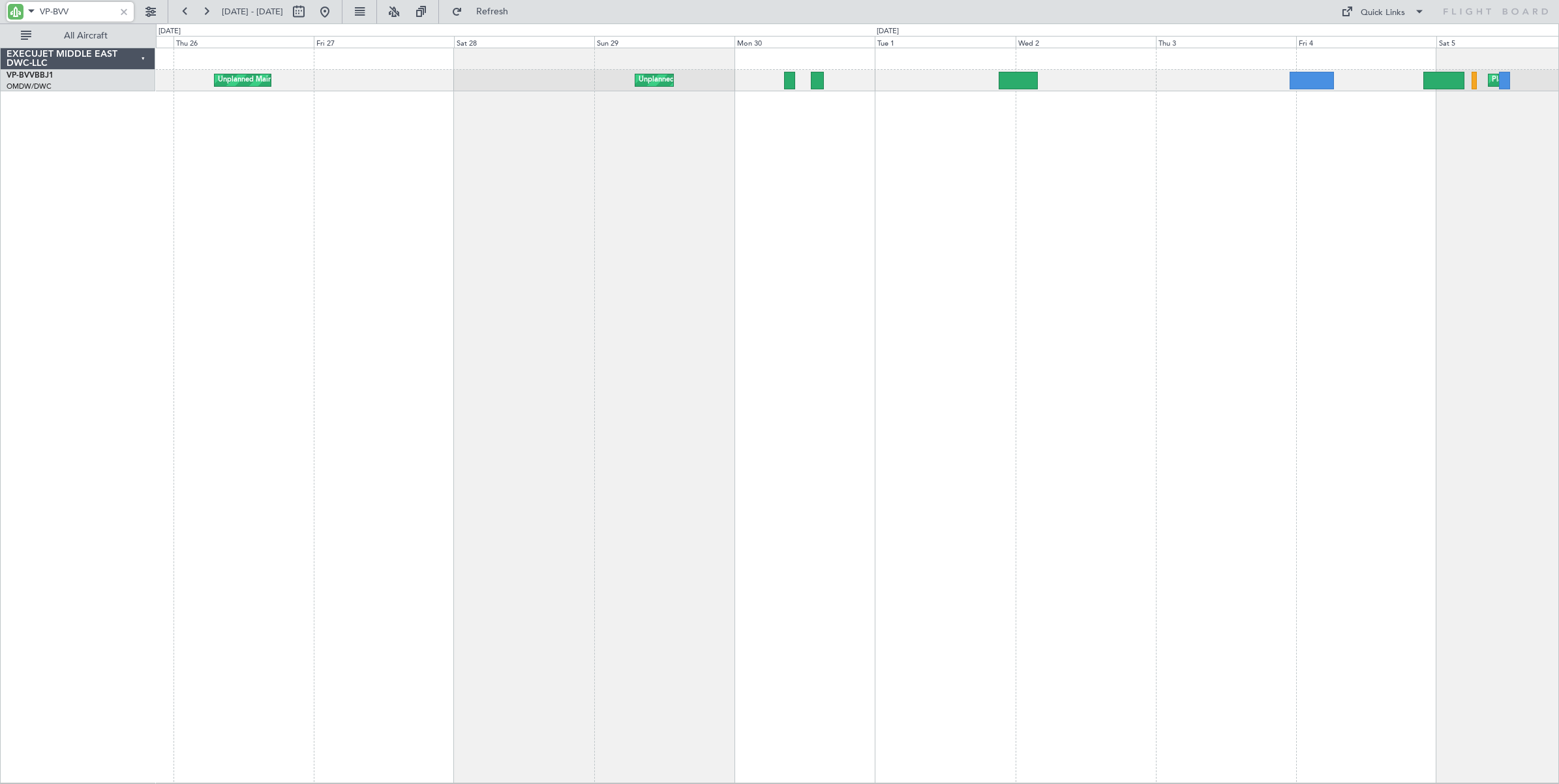
click at [1179, 262] on div "Planned Maint Genoa (Sestri) [GEOGRAPHIC_DATA] ([GEOGRAPHIC_DATA]) [GEOGRAPHIC_…" at bounding box center [857, 415] width 1403 height 736
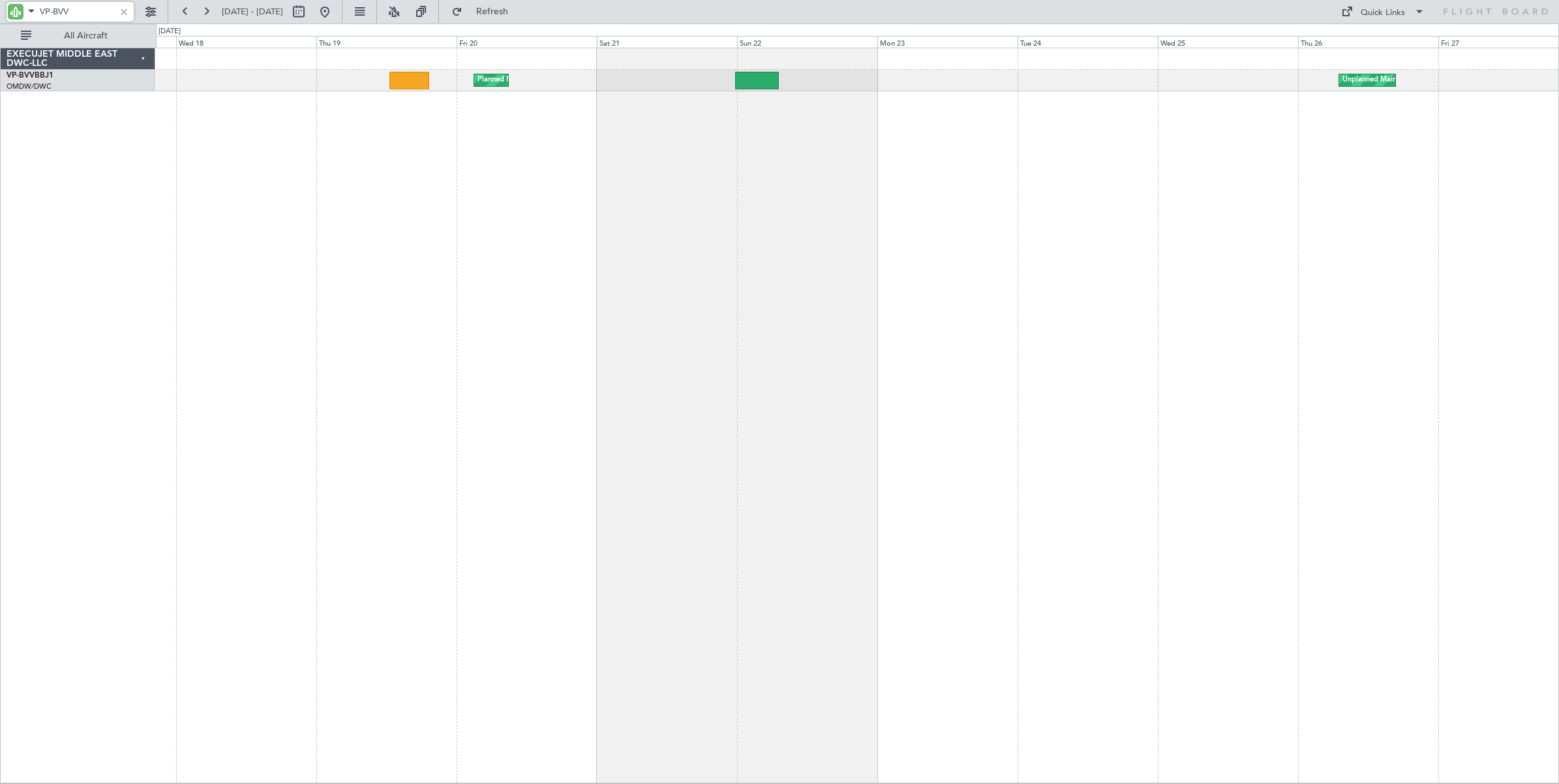
click at [1372, 193] on div "Unplanned Maint Nice ([GEOGRAPHIC_DATA]) Planned Maint [GEOGRAPHIC_DATA] (Al Ma…" at bounding box center [857, 415] width 1403 height 736
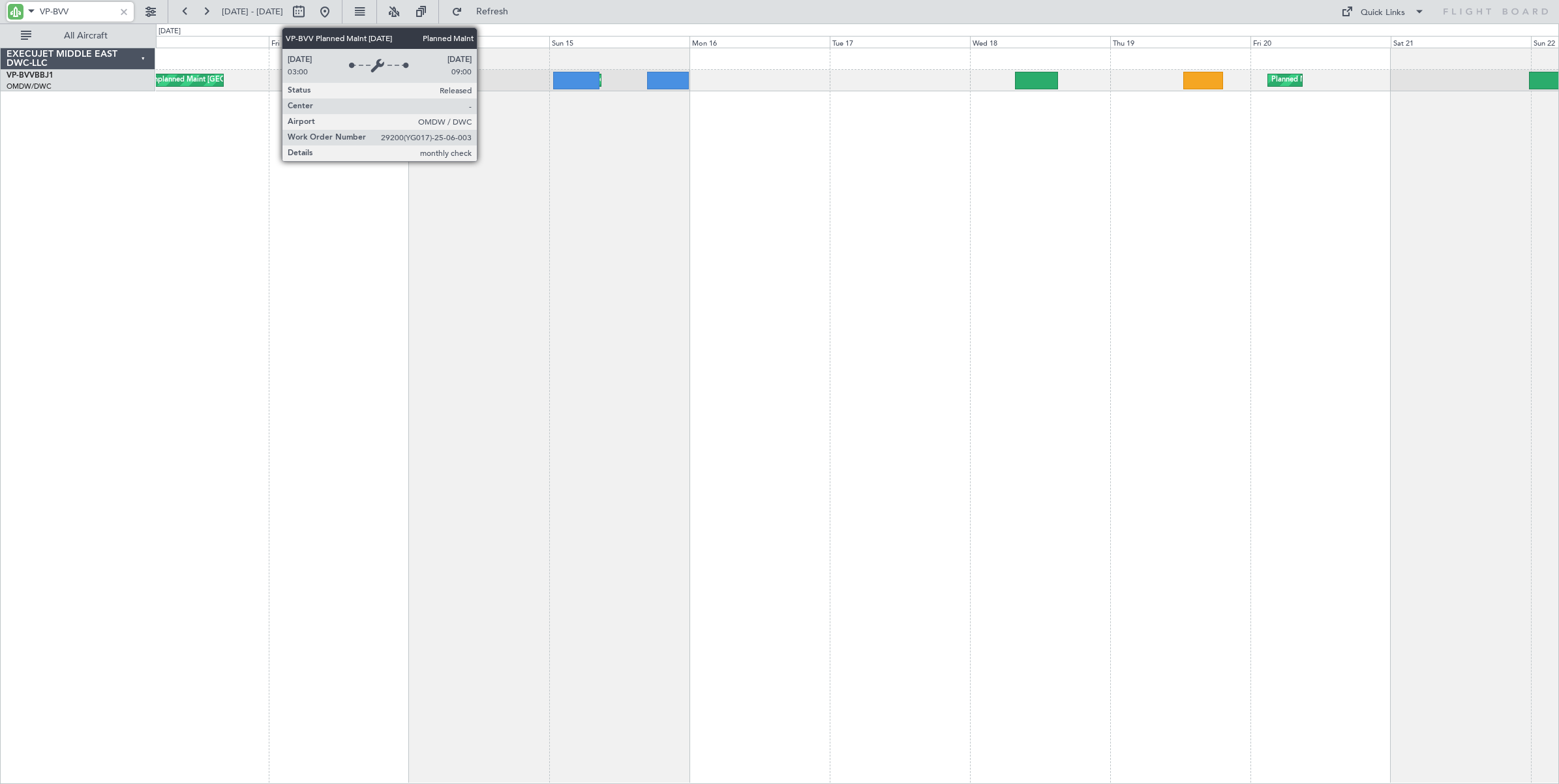
click at [1084, 222] on div "Planned Maint Dubai (Al Maktoum Intl) Planned Maint [GEOGRAPHIC_DATA] (Al Makto…" at bounding box center [857, 415] width 1403 height 737
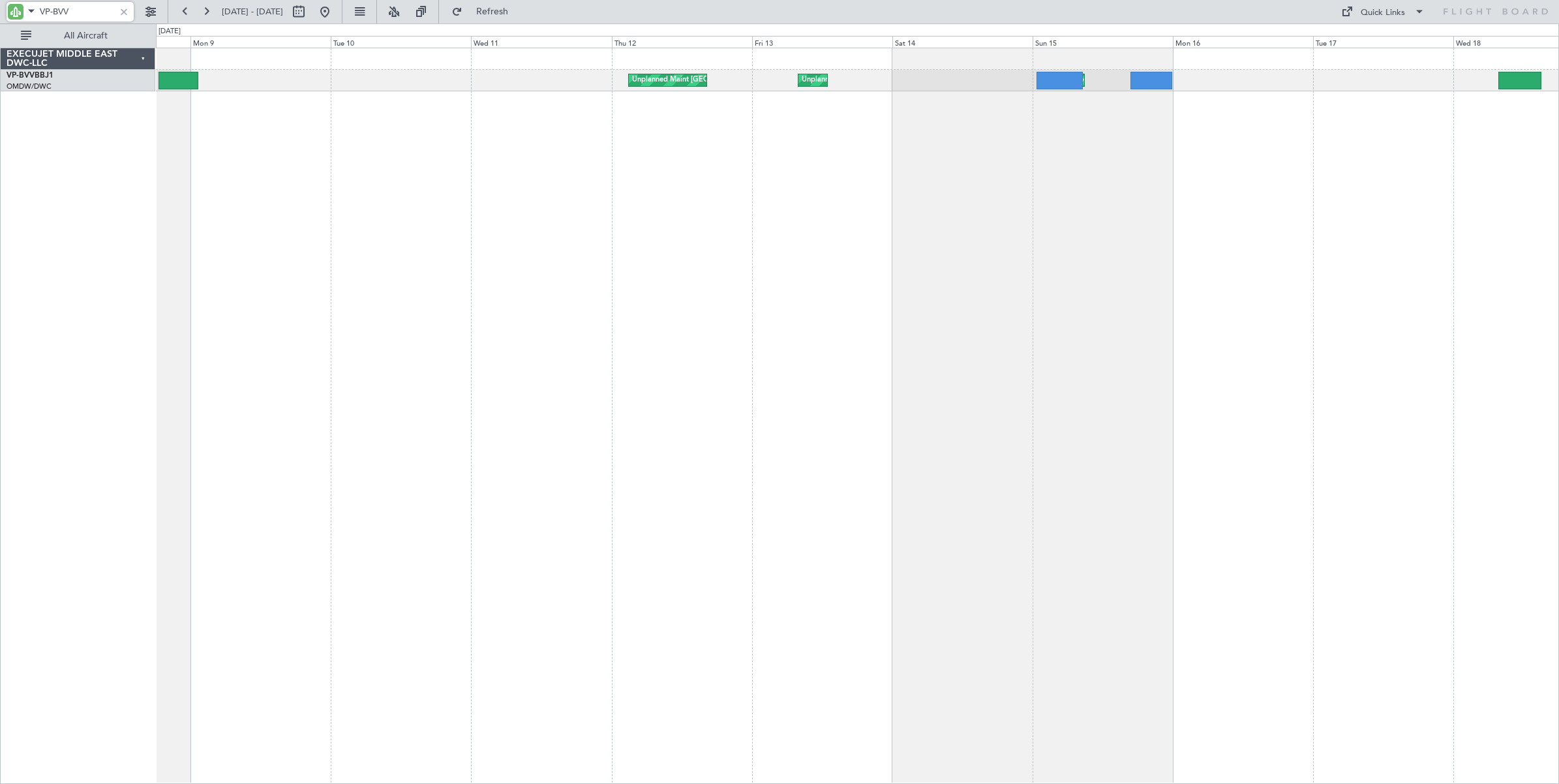
click at [891, 245] on div "Unplanned Maint [GEOGRAPHIC_DATA] (Al Maktoum Intl) Unplanned Maint [GEOGRAPHIC…" at bounding box center [857, 415] width 1403 height 737
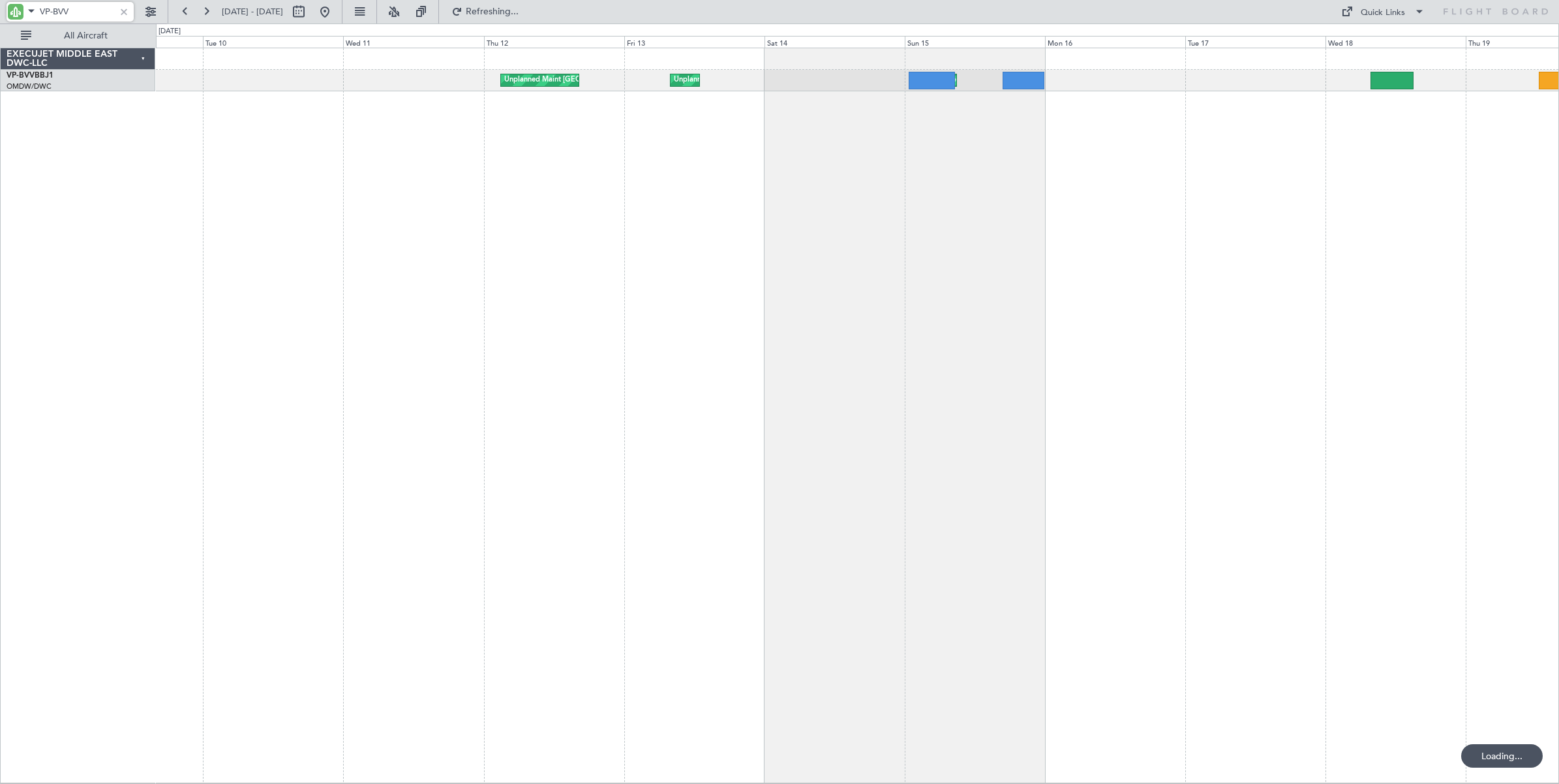
click at [271, 253] on div "Unplanned Maint [GEOGRAPHIC_DATA] (Al Maktoum Intl) Unplanned Maint [GEOGRAPHIC…" at bounding box center [857, 415] width 1403 height 736
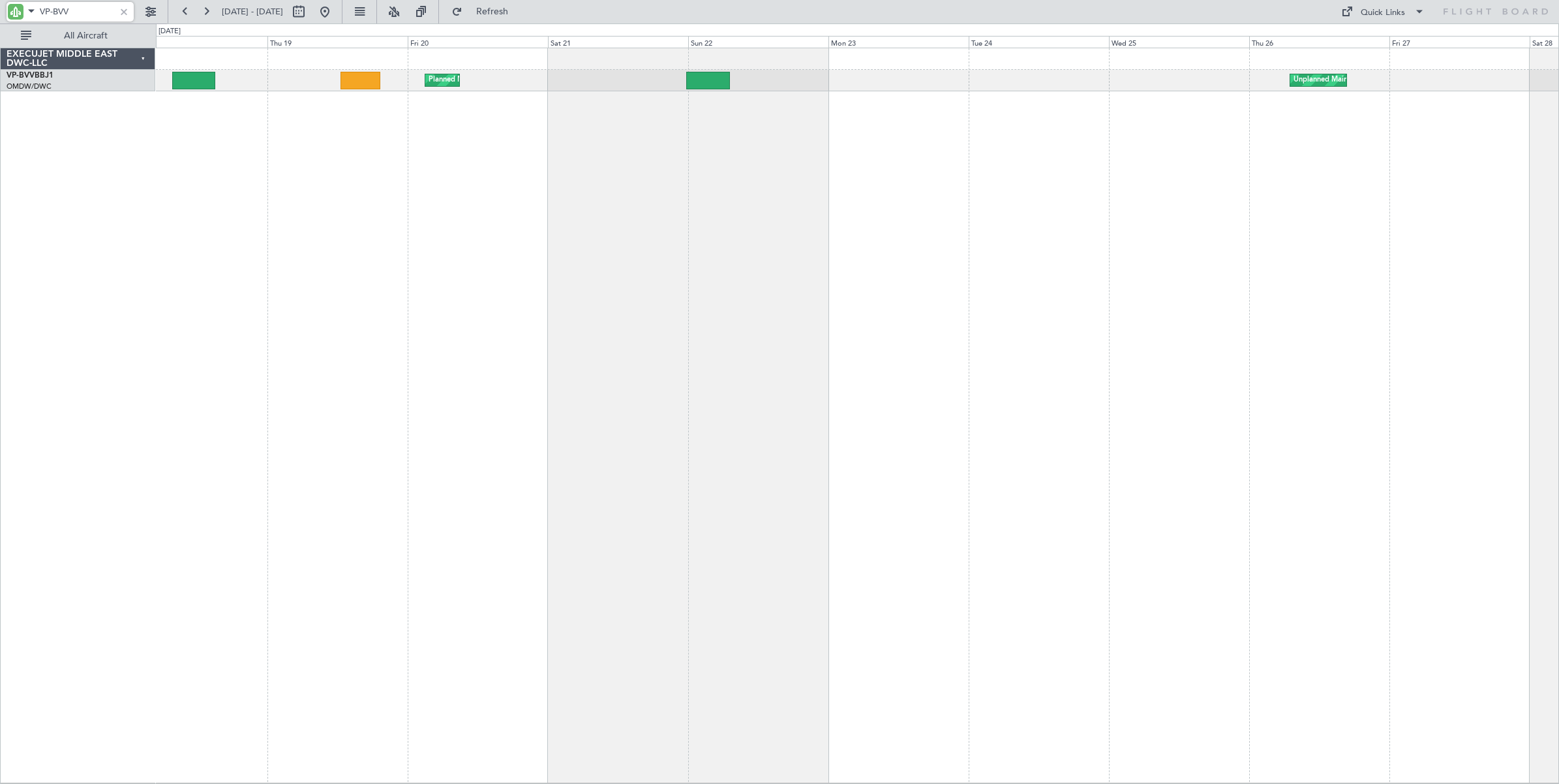
click at [233, 302] on div "Planned Maint Dubai (Al Maktoum Intl) [GEOGRAPHIC_DATA] ([GEOGRAPHIC_DATA]) [GE…" at bounding box center [857, 415] width 1403 height 736
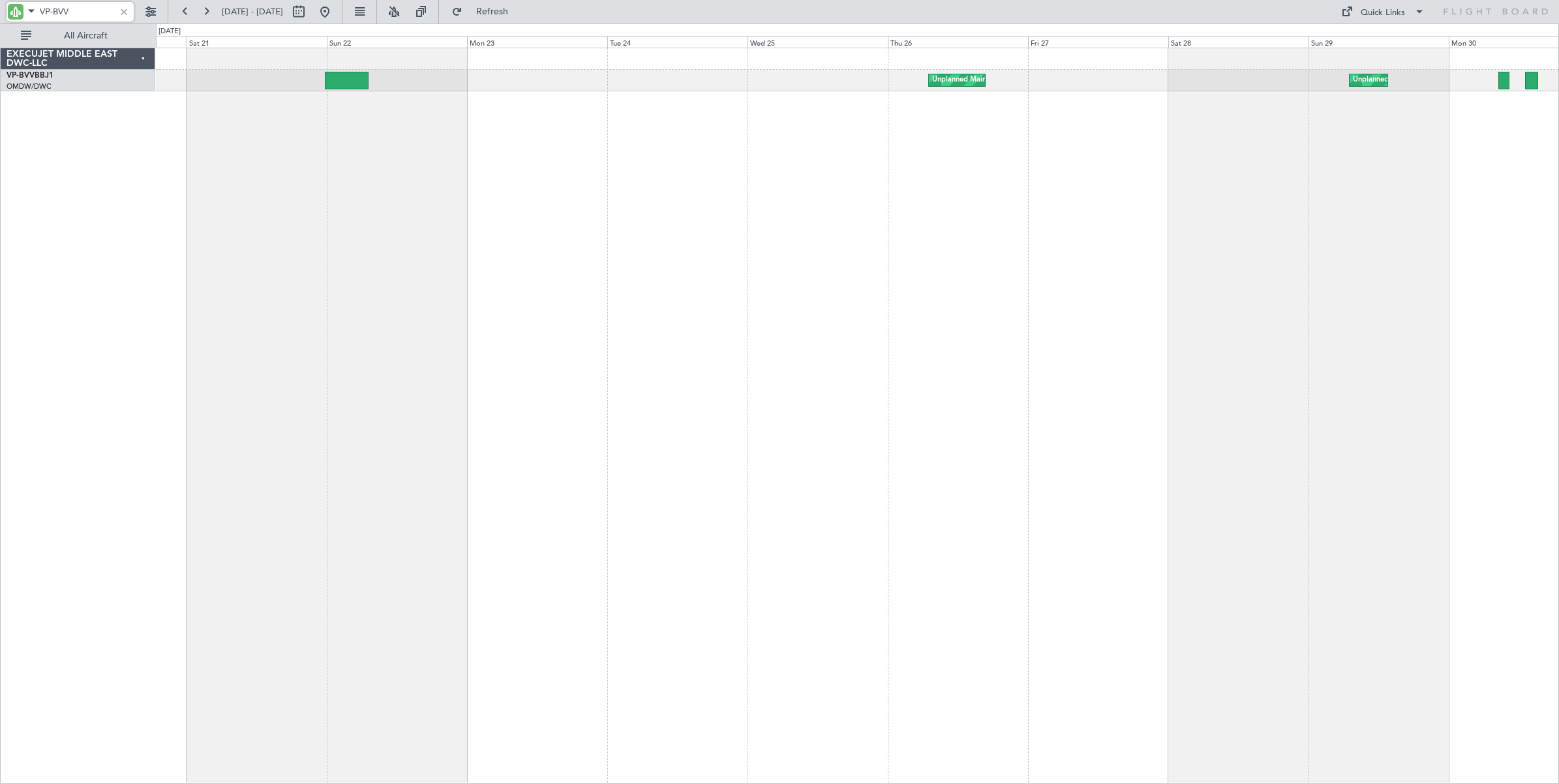
click at [94, 310] on div "Unplanned Maint Nice ([GEOGRAPHIC_DATA]) [GEOGRAPHIC_DATA] ([GEOGRAPHIC_DATA]) …" at bounding box center [779, 404] width 1559 height 760
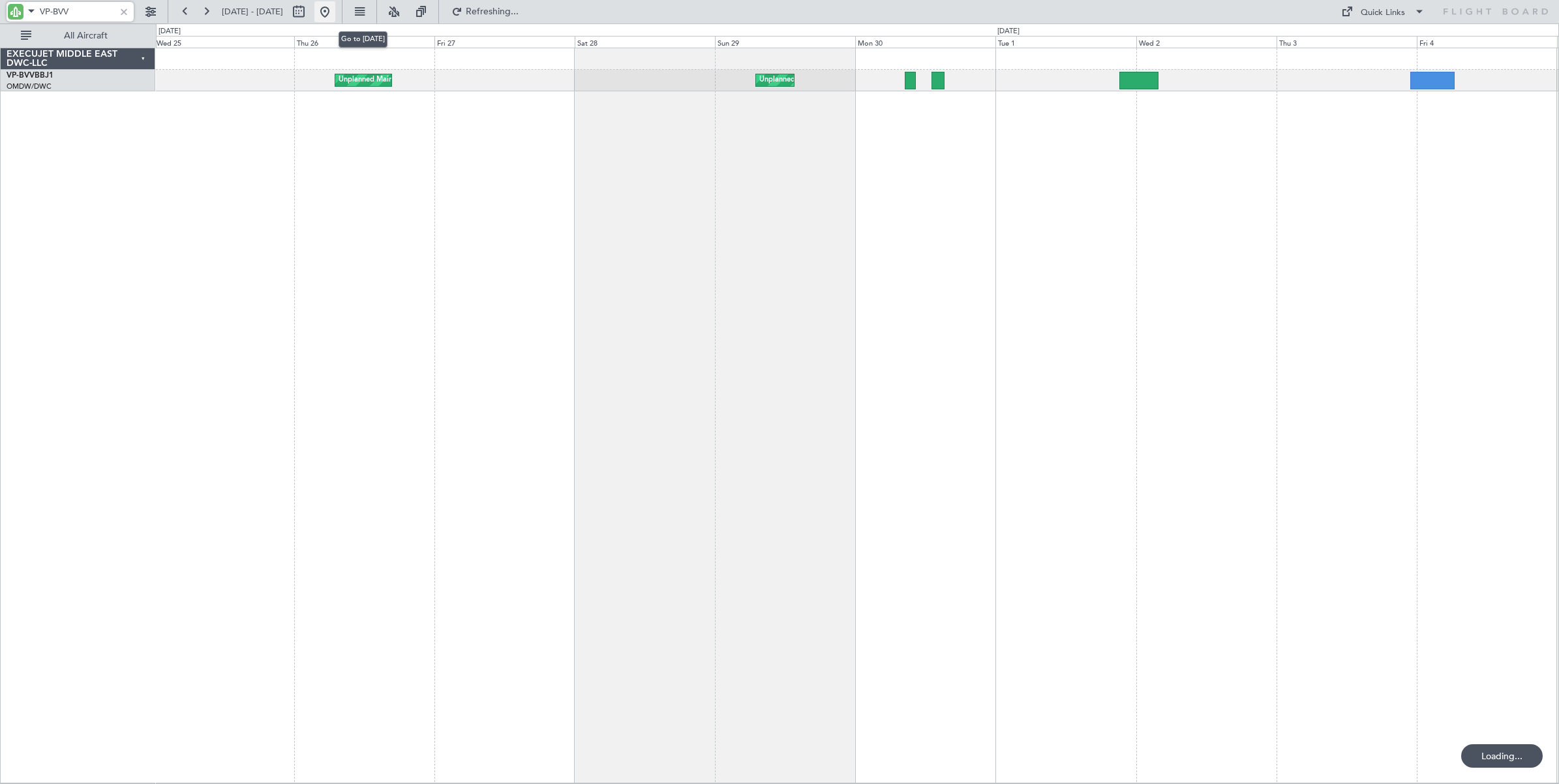
click at [335, 15] on button at bounding box center [325, 12] width 21 height 21
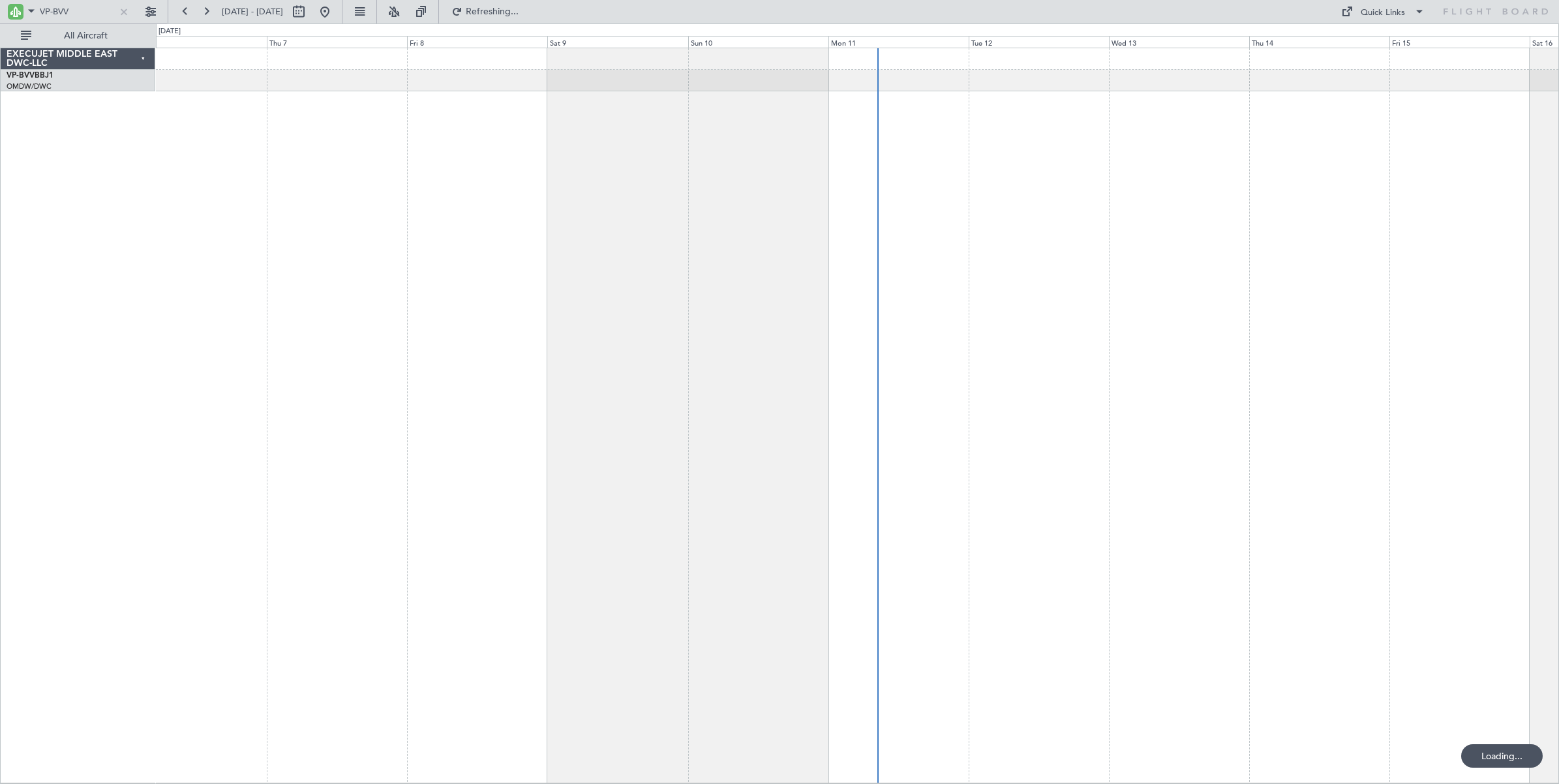
click at [1144, 82] on div at bounding box center [857, 415] width 1403 height 736
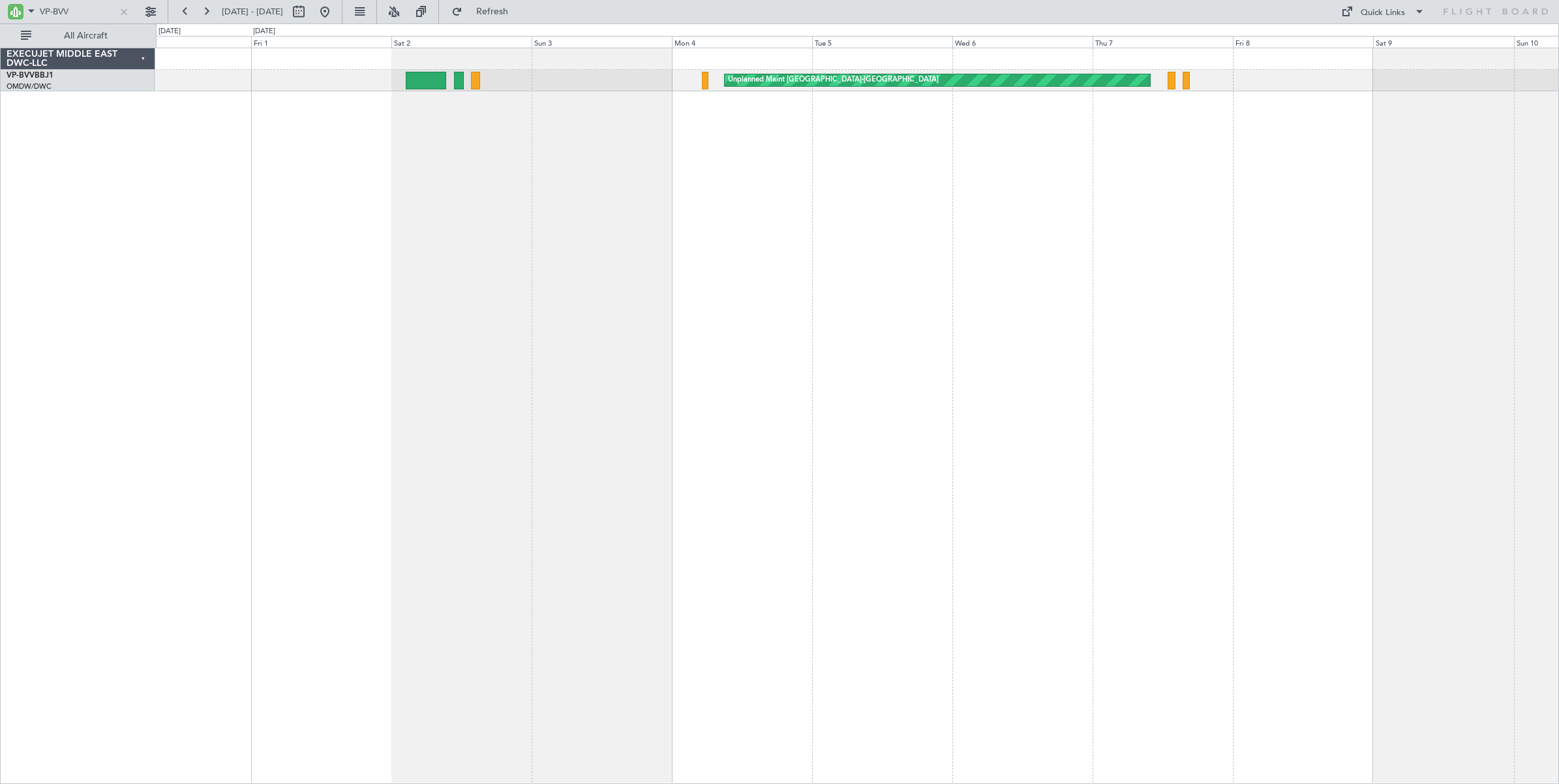
click at [1165, 123] on div "Unplanned Maint [GEOGRAPHIC_DATA]-[GEOGRAPHIC_DATA]" at bounding box center [857, 415] width 1403 height 737
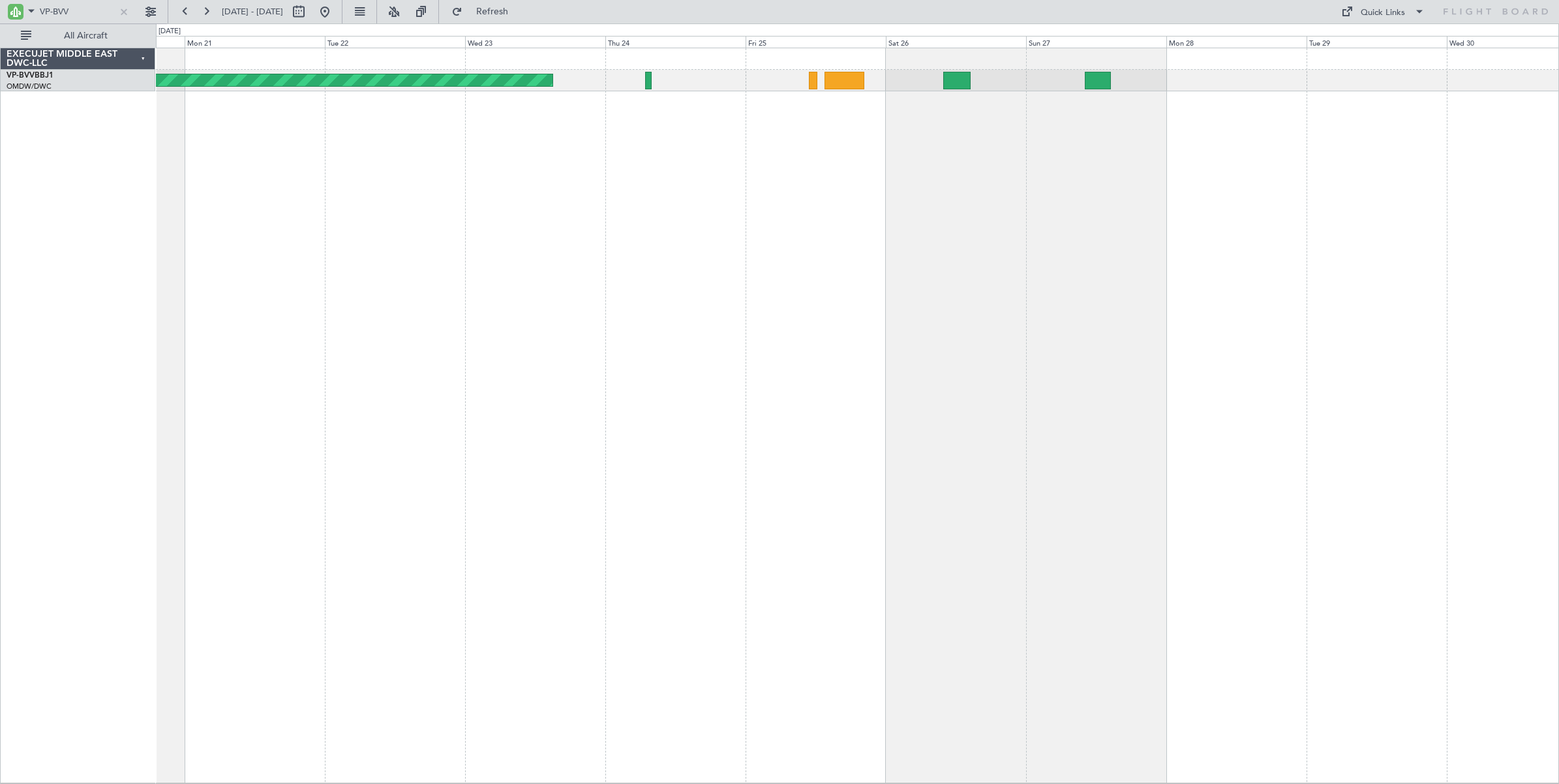
click at [1124, 200] on div "Planned Maint [GEOGRAPHIC_DATA]-[GEOGRAPHIC_DATA]" at bounding box center [857, 415] width 1403 height 736
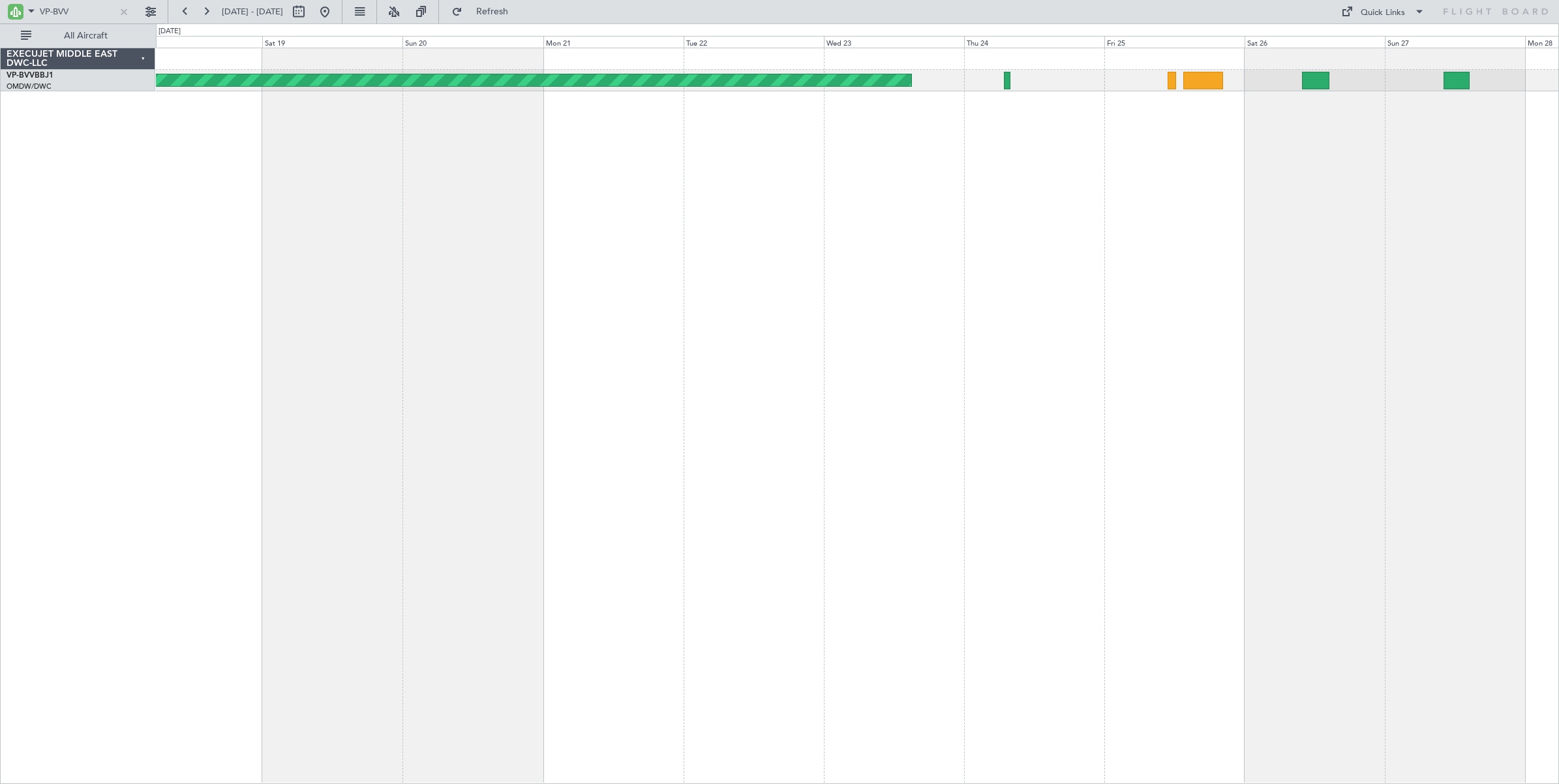
click at [1523, 158] on div "Planned Maint [GEOGRAPHIC_DATA]-[GEOGRAPHIC_DATA]" at bounding box center [857, 415] width 1403 height 737
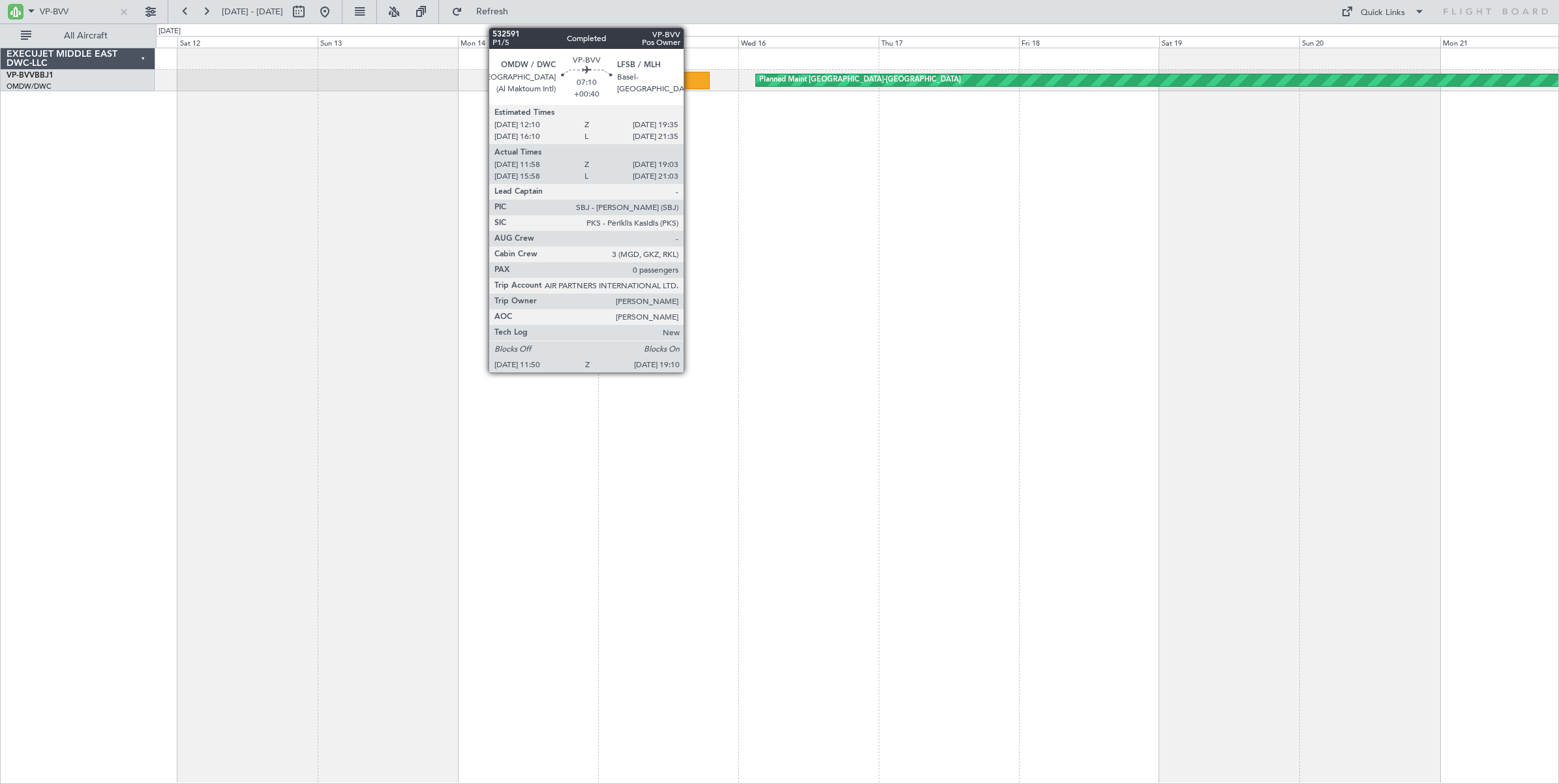
click at [690, 82] on div at bounding box center [688, 80] width 43 height 17
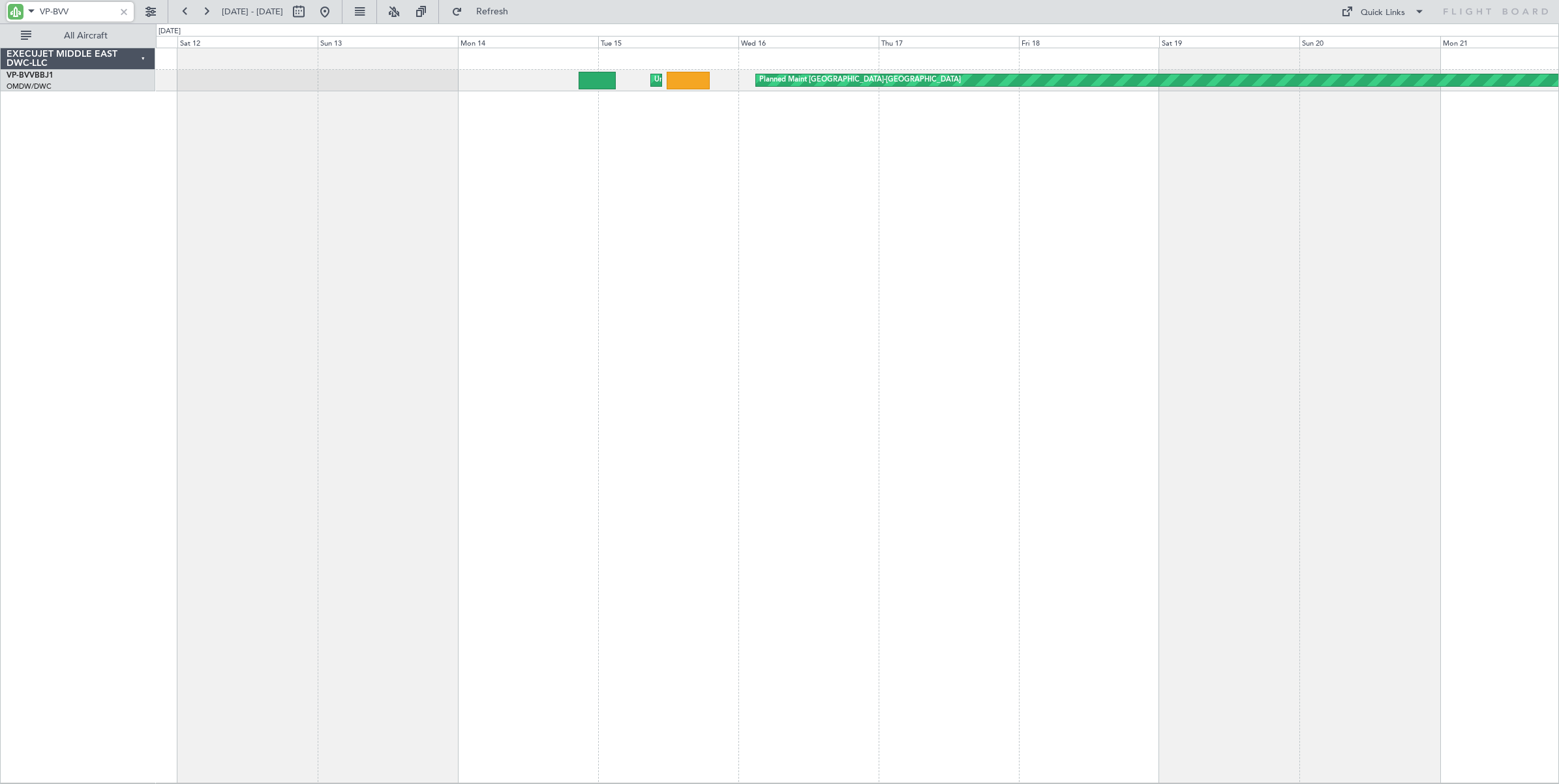
drag, startPoint x: 77, startPoint y: 8, endPoint x: 24, endPoint y: 14, distance: 53.3
click at [24, 14] on div "VP-BVV" at bounding box center [70, 12] width 127 height 20
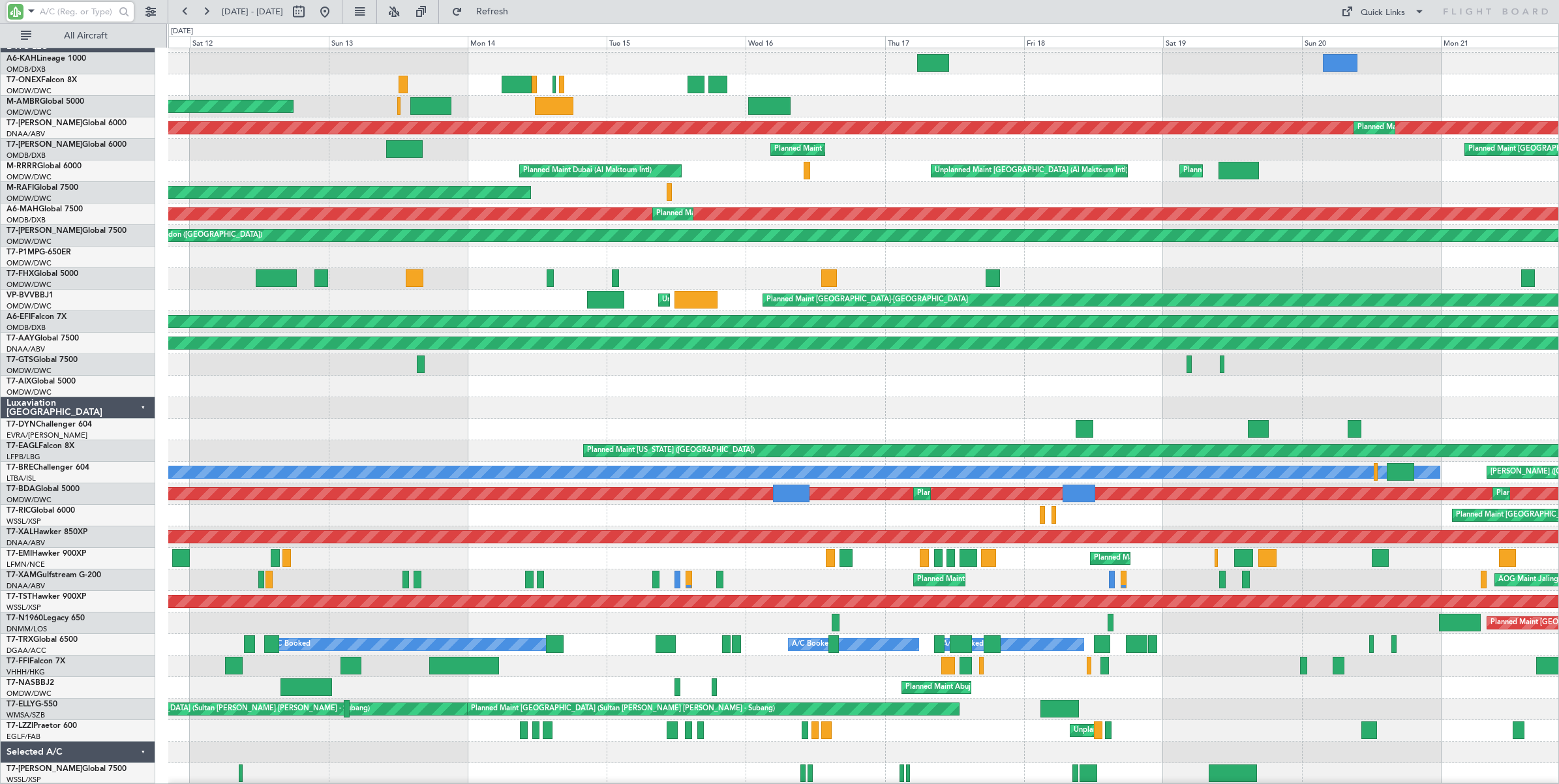
scroll to position [17, 0]
click at [335, 15] on button at bounding box center [325, 12] width 21 height 21
